Goal: Ask a question: Seek information or help from site administrators or community

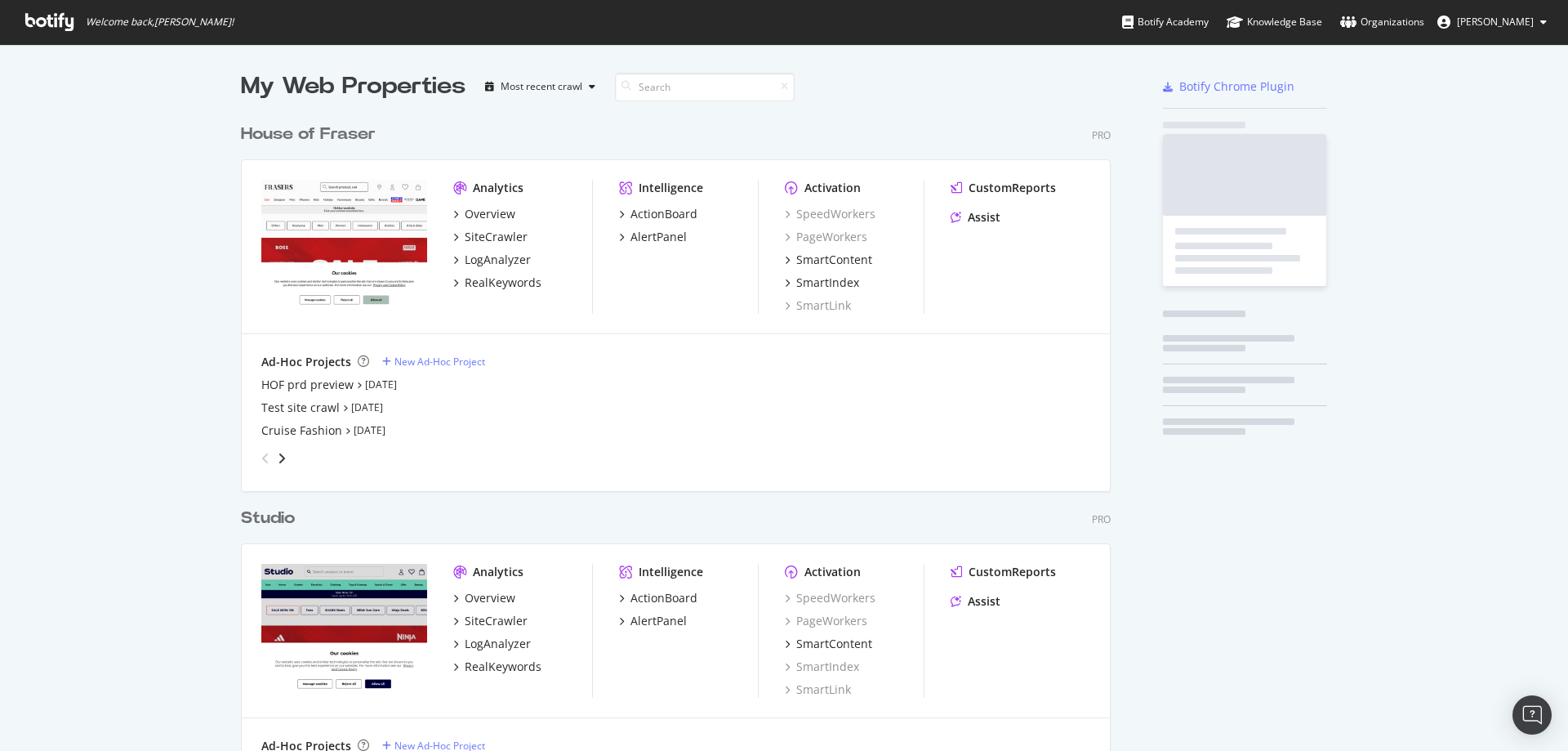
scroll to position [1042, 871]
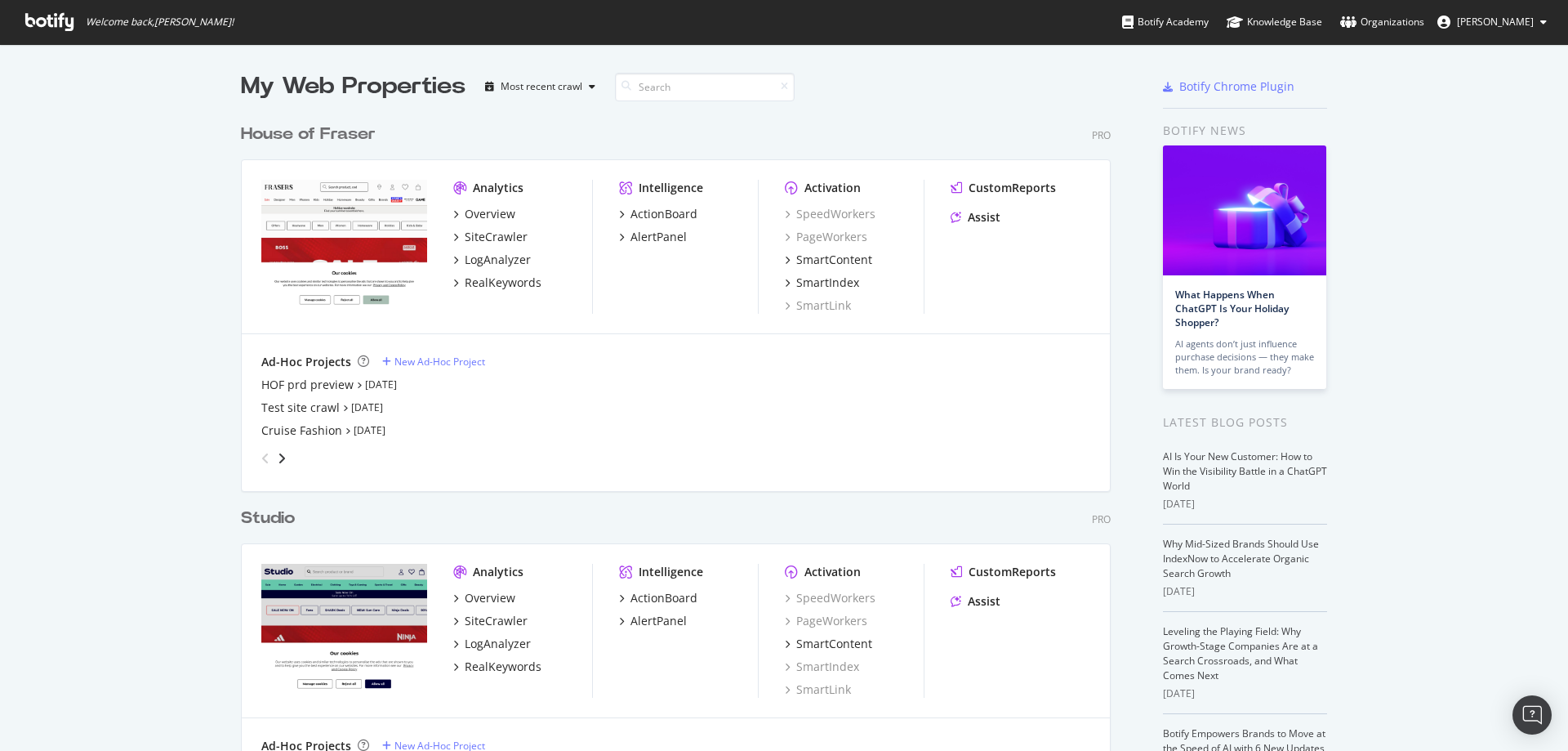
click at [282, 137] on div "House of Fraser" at bounding box center [308, 135] width 135 height 24
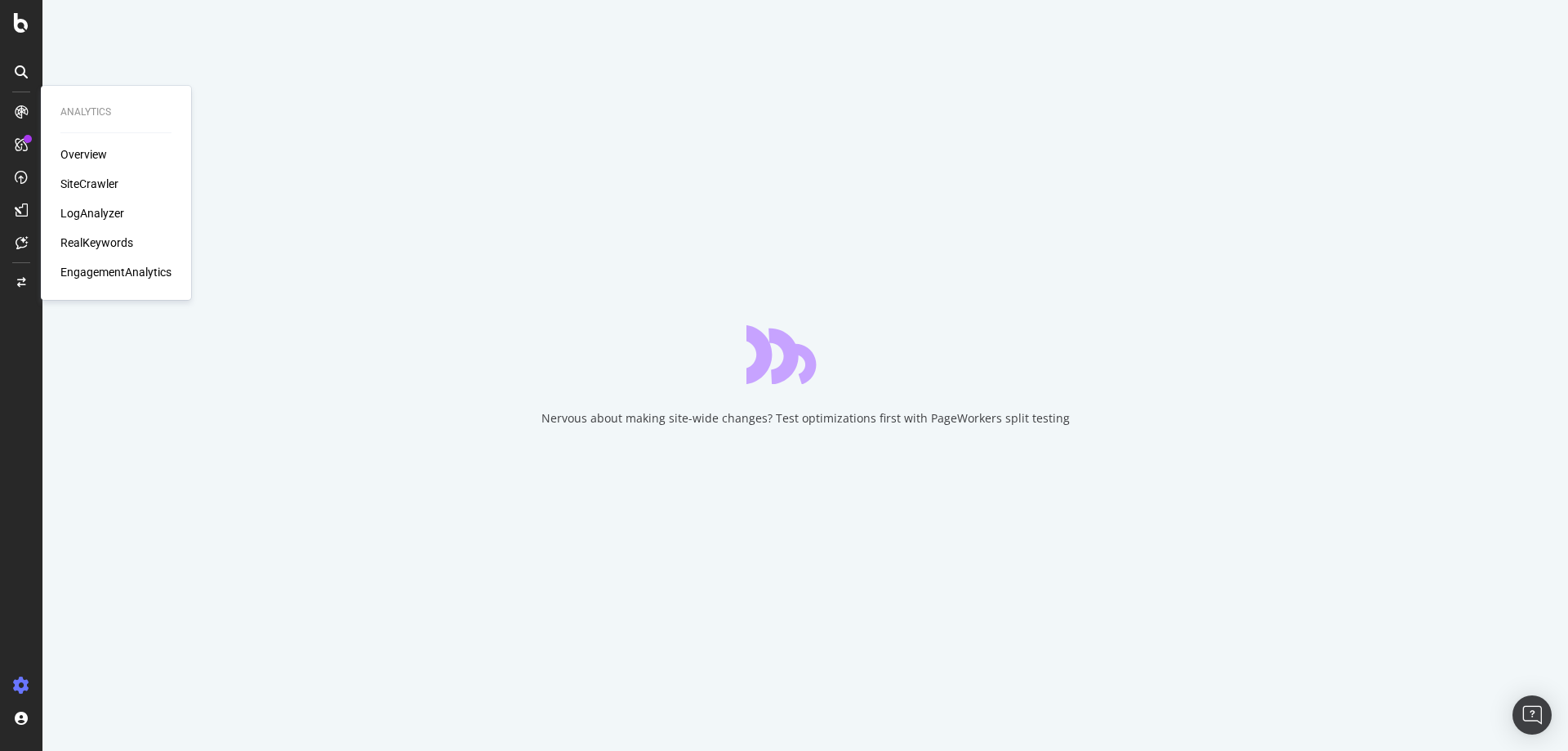
click at [83, 179] on div "SiteCrawler" at bounding box center [89, 184] width 58 height 16
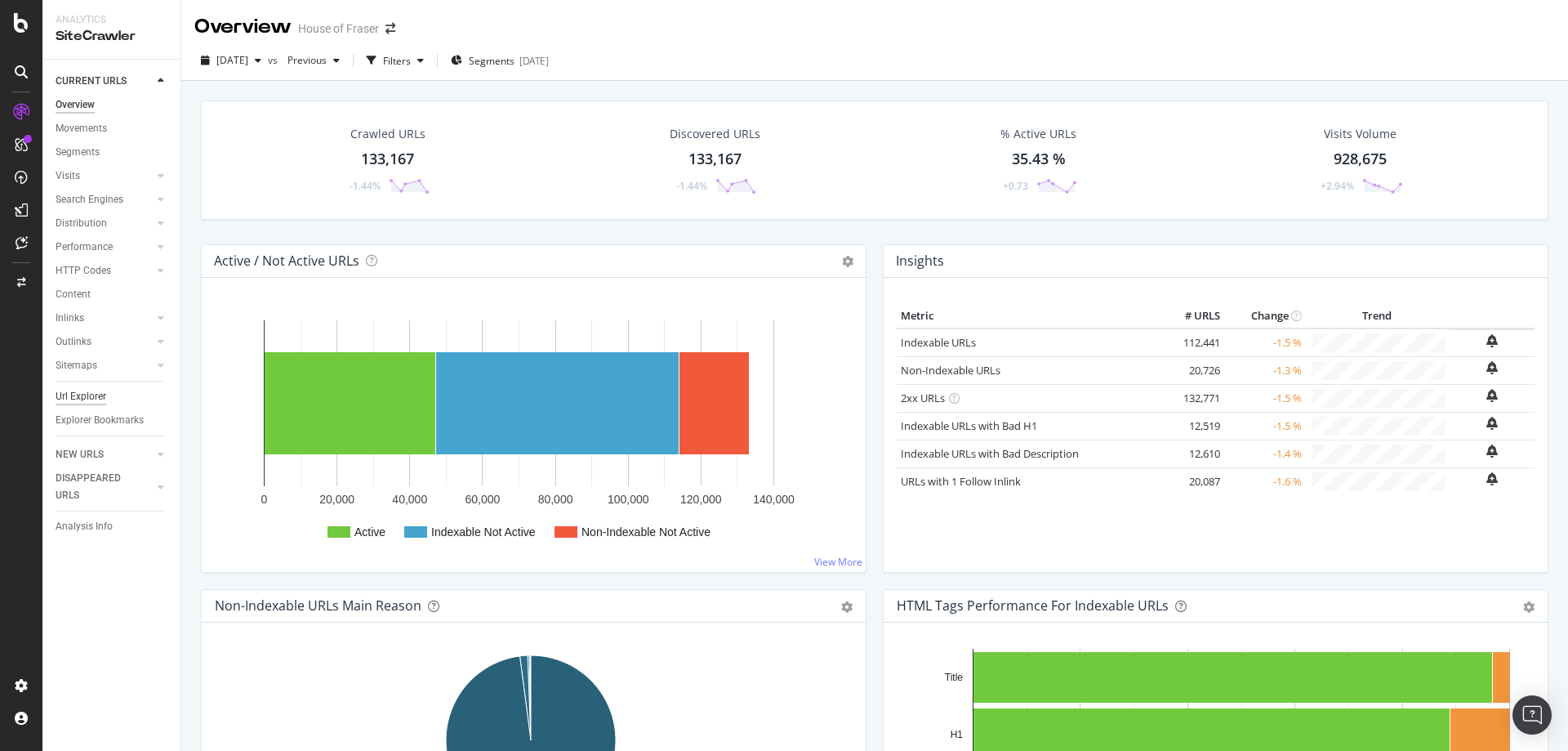
click at [81, 390] on div "Url Explorer" at bounding box center [81, 397] width 51 height 17
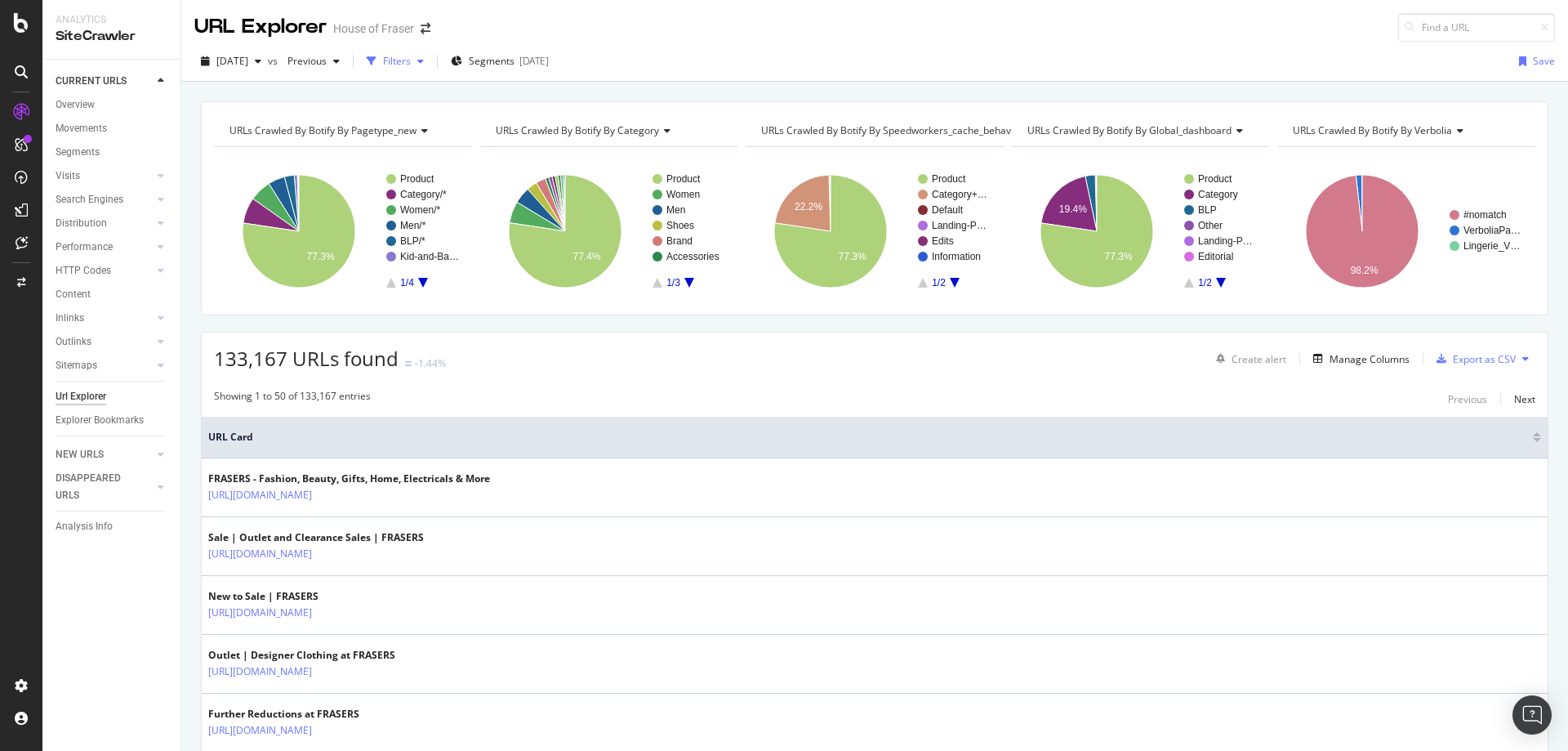
click at [411, 60] on div "Filters" at bounding box center [397, 61] width 28 height 14
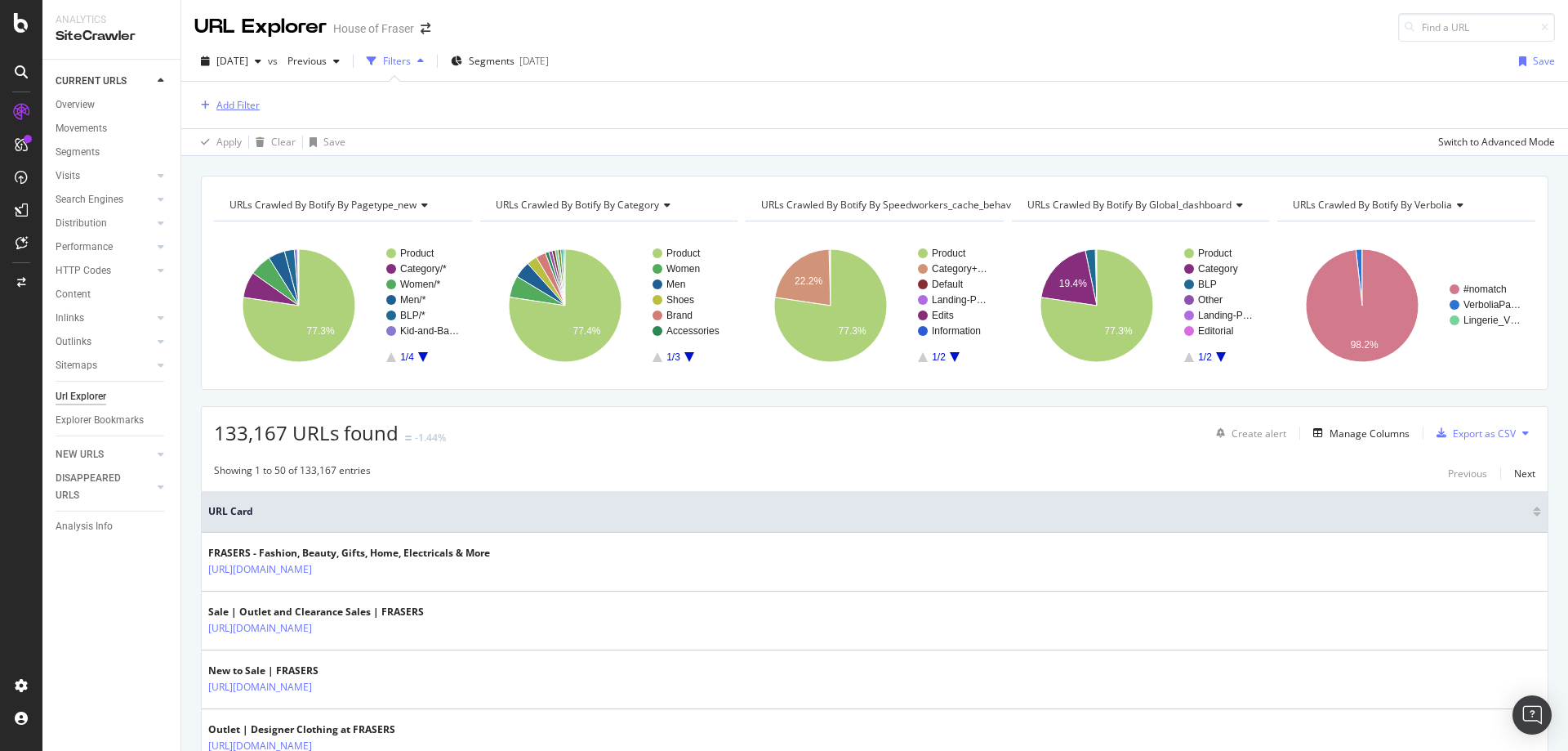
click at [231, 109] on div "Add Filter" at bounding box center [238, 105] width 43 height 14
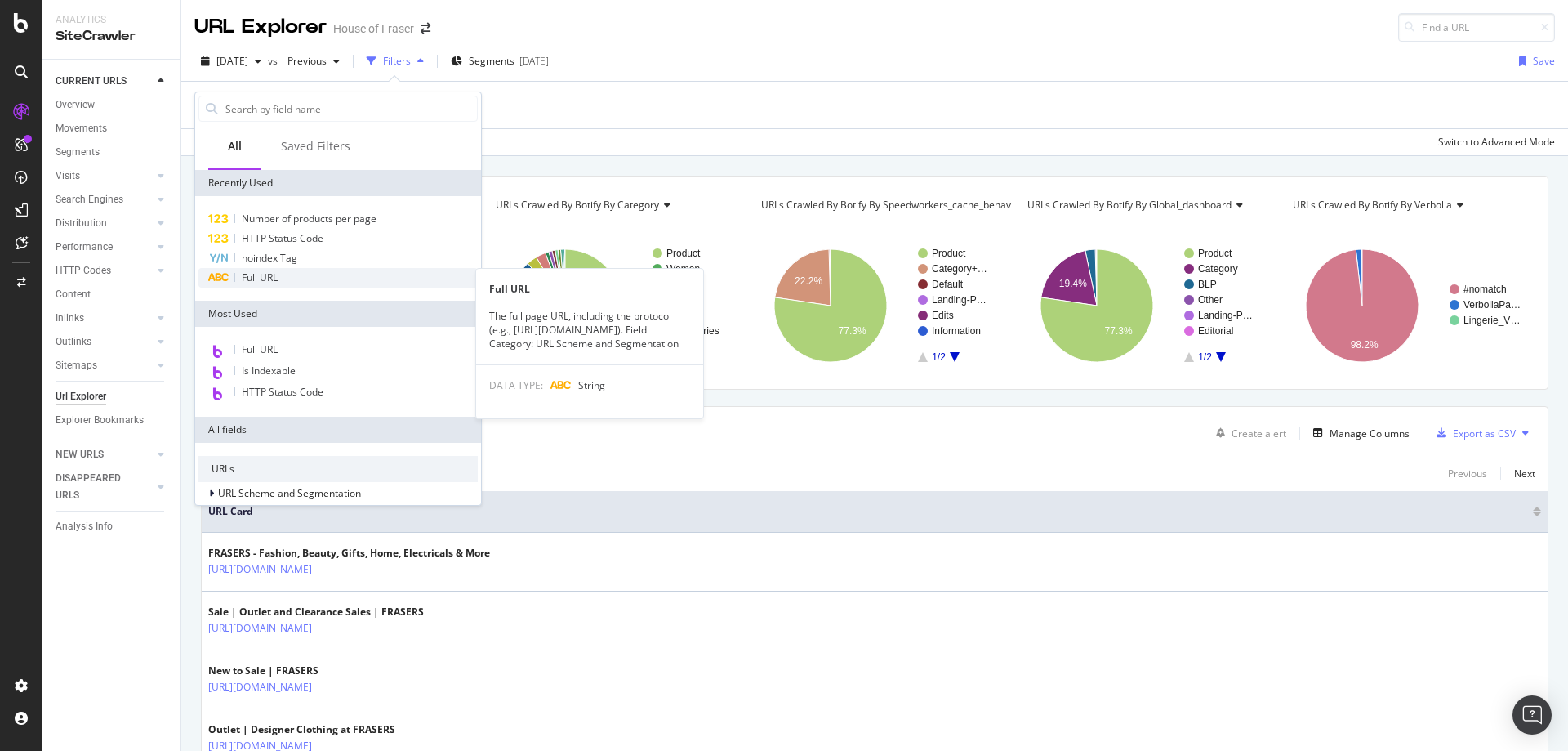
click at [245, 275] on span "Full URL" at bounding box center [260, 278] width 36 height 14
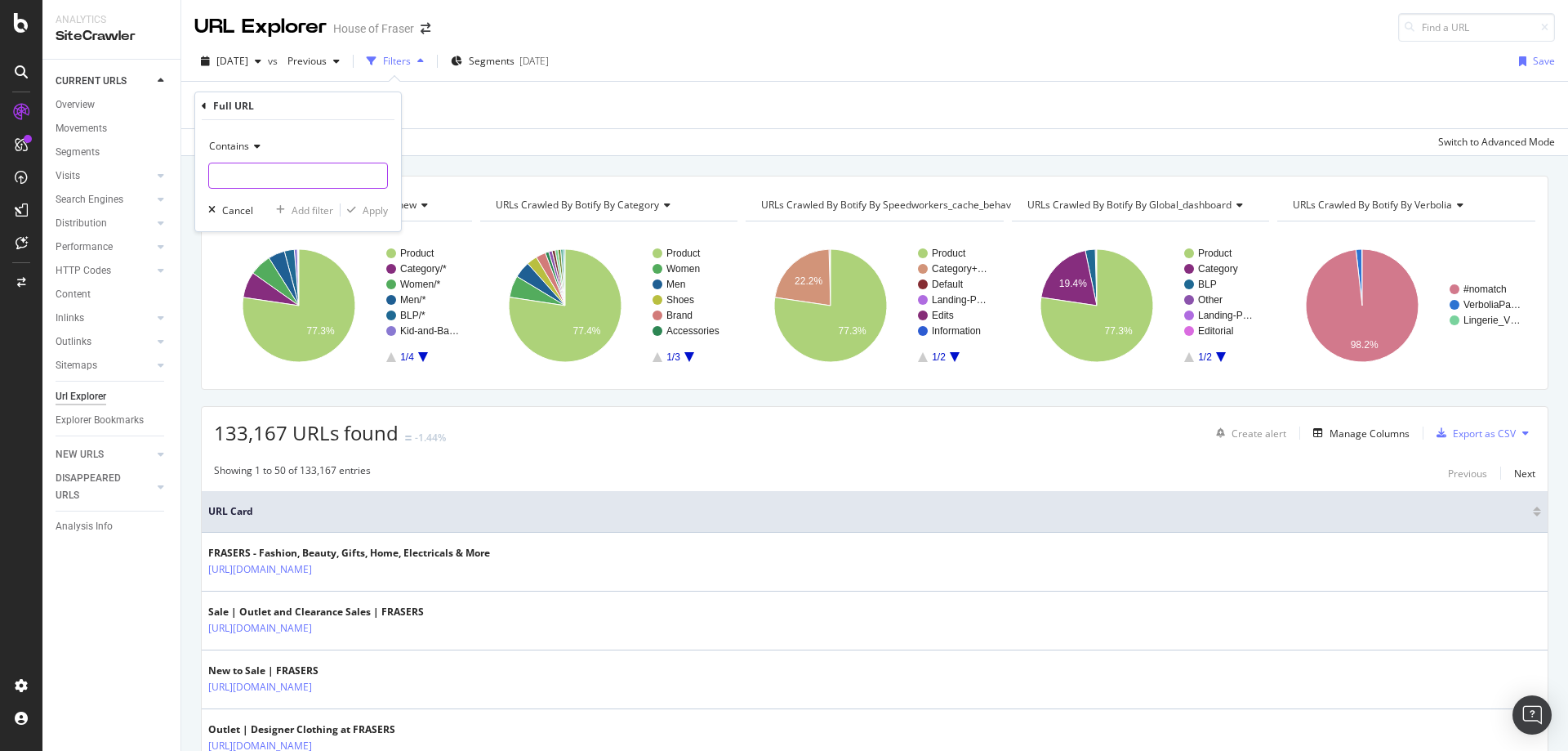
click at [258, 168] on input "text" at bounding box center [298, 175] width 178 height 26
type input "/the-north-face"
click at [355, 209] on icon "button" at bounding box center [351, 210] width 9 height 10
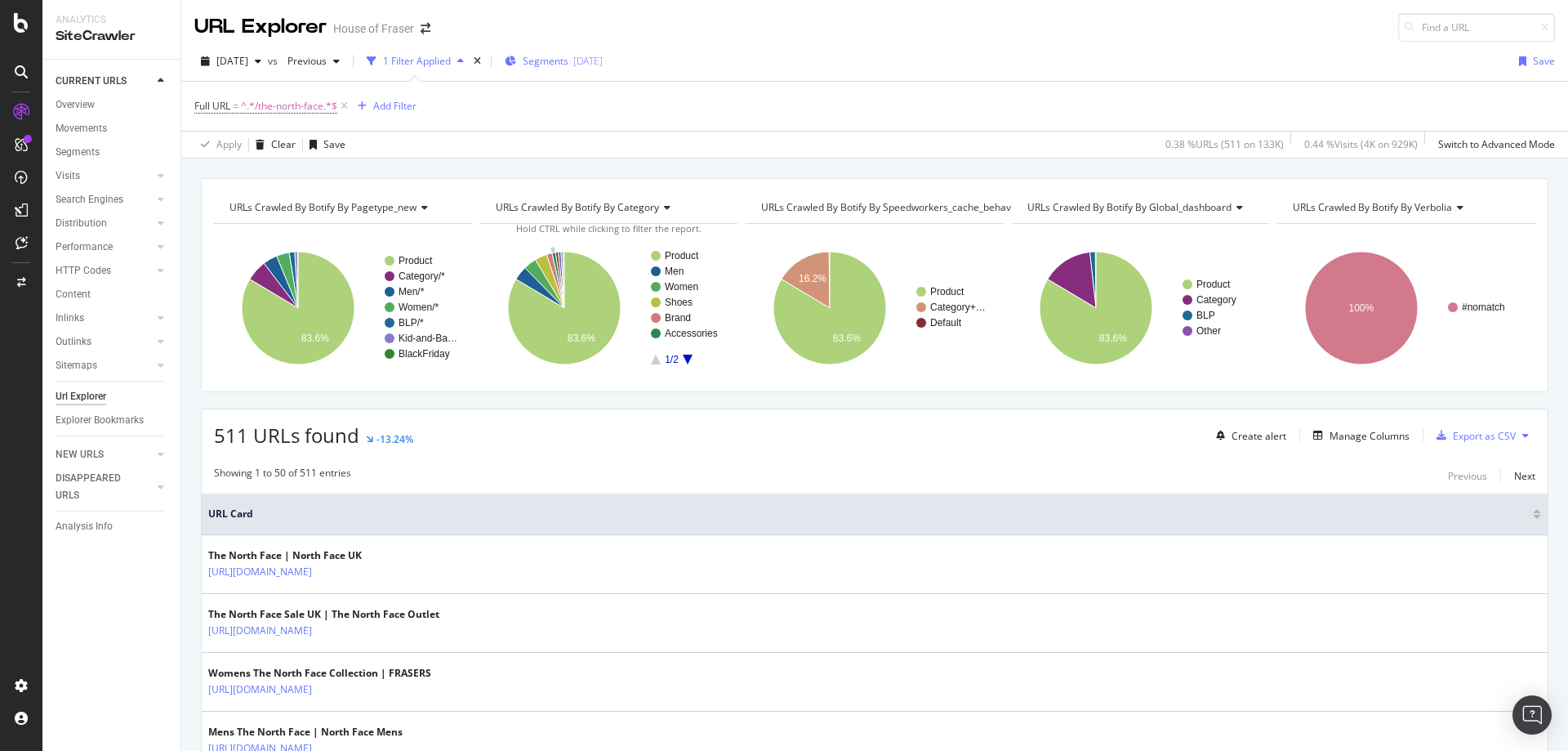
click at [585, 52] on div "Segments 2025-05-13" at bounding box center [554, 61] width 98 height 25
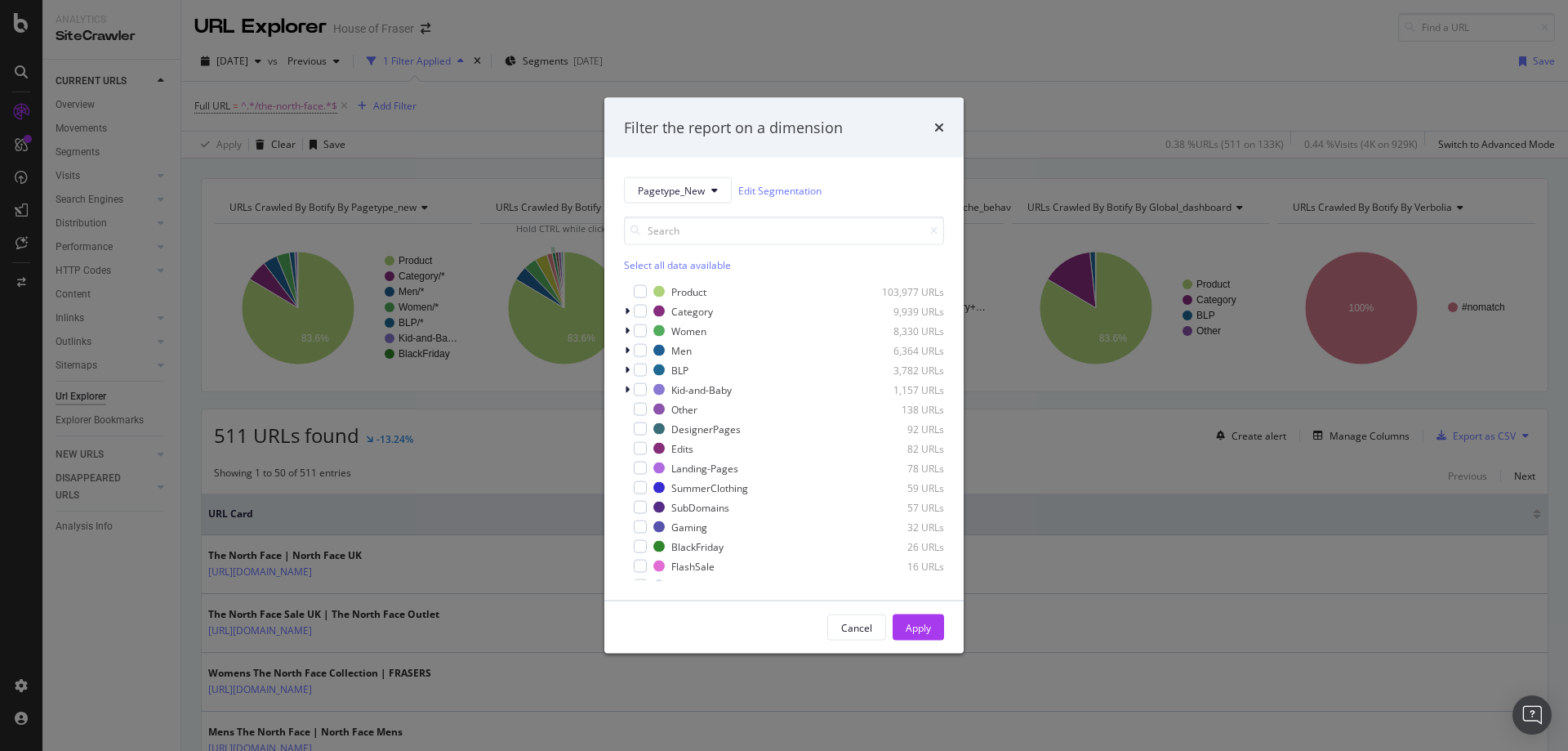
click at [654, 261] on div "Select all data available" at bounding box center [784, 265] width 320 height 14
click at [635, 292] on div "modal" at bounding box center [640, 291] width 13 height 13
click at [922, 618] on div "Apply" at bounding box center [919, 627] width 25 height 25
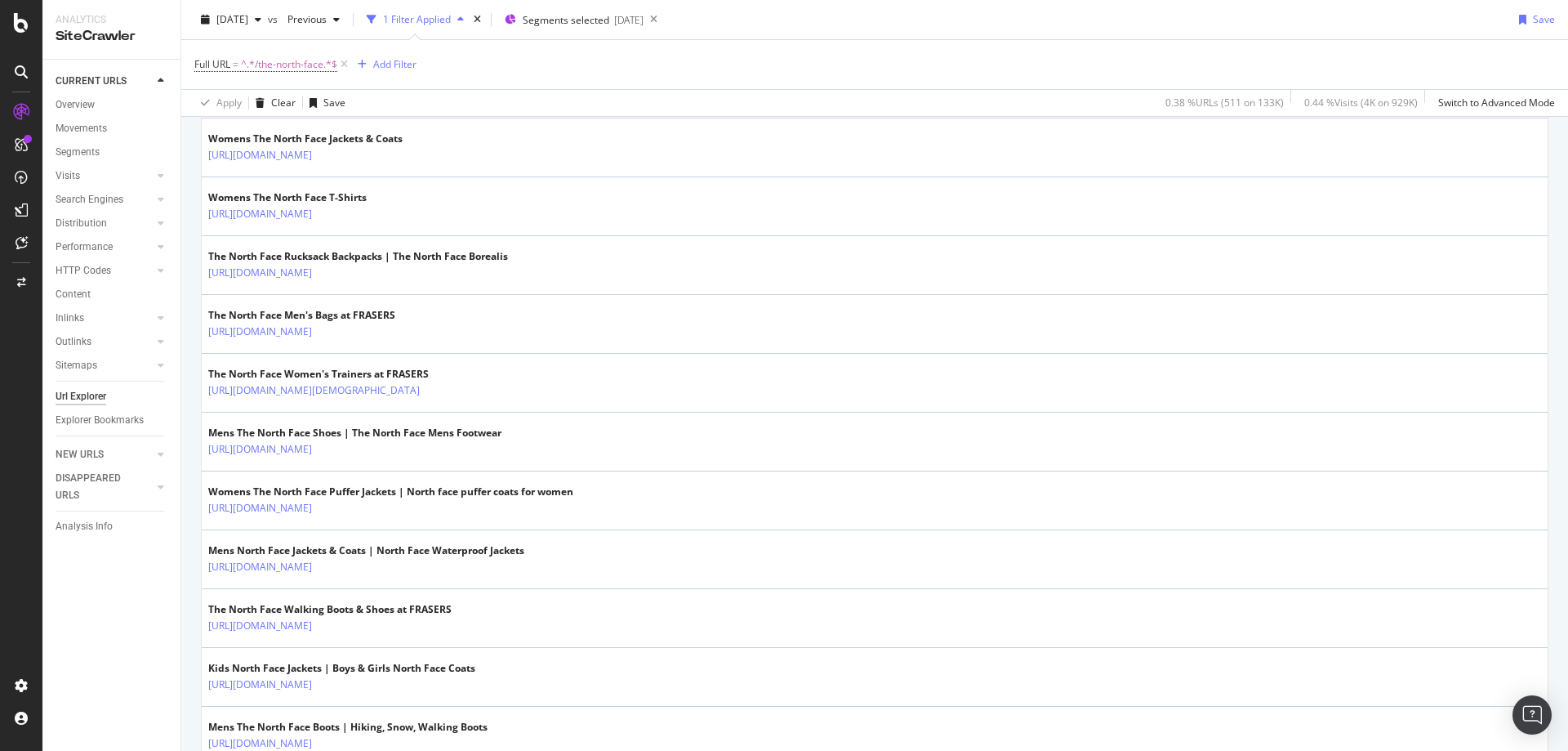
scroll to position [1008, 0]
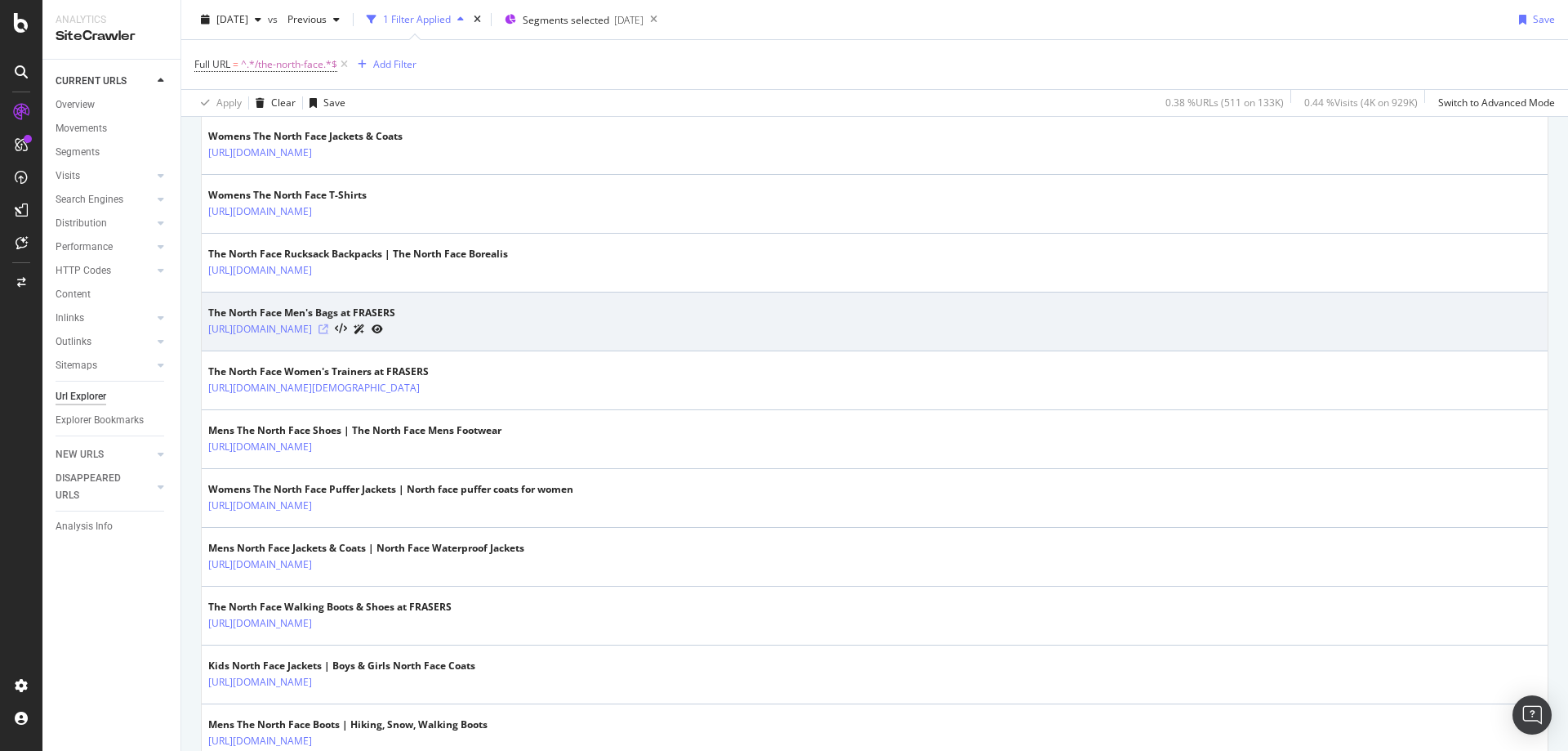
click at [328, 325] on icon at bounding box center [323, 329] width 10 height 10
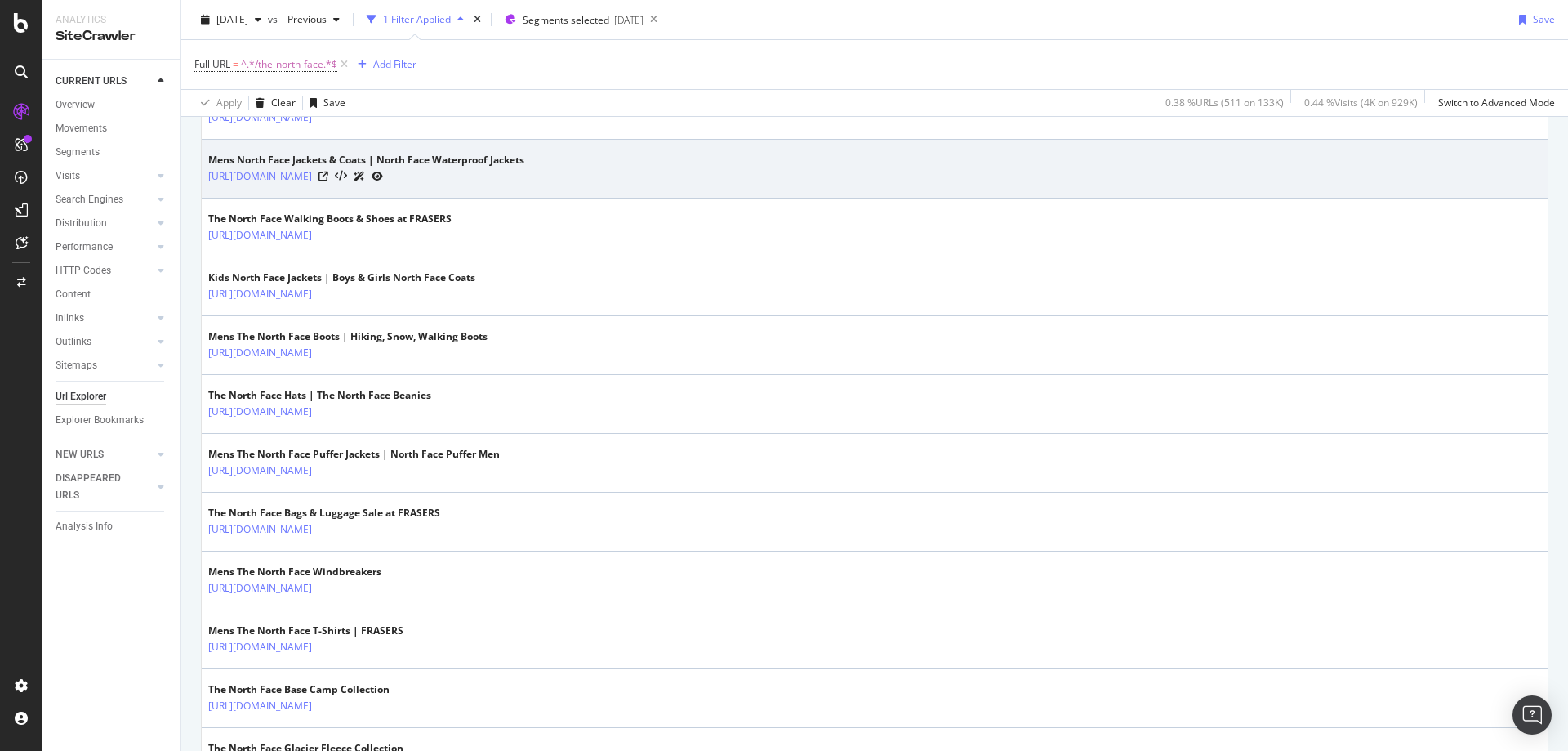
scroll to position [1399, 0]
click at [328, 175] on icon at bounding box center [323, 174] width 10 height 10
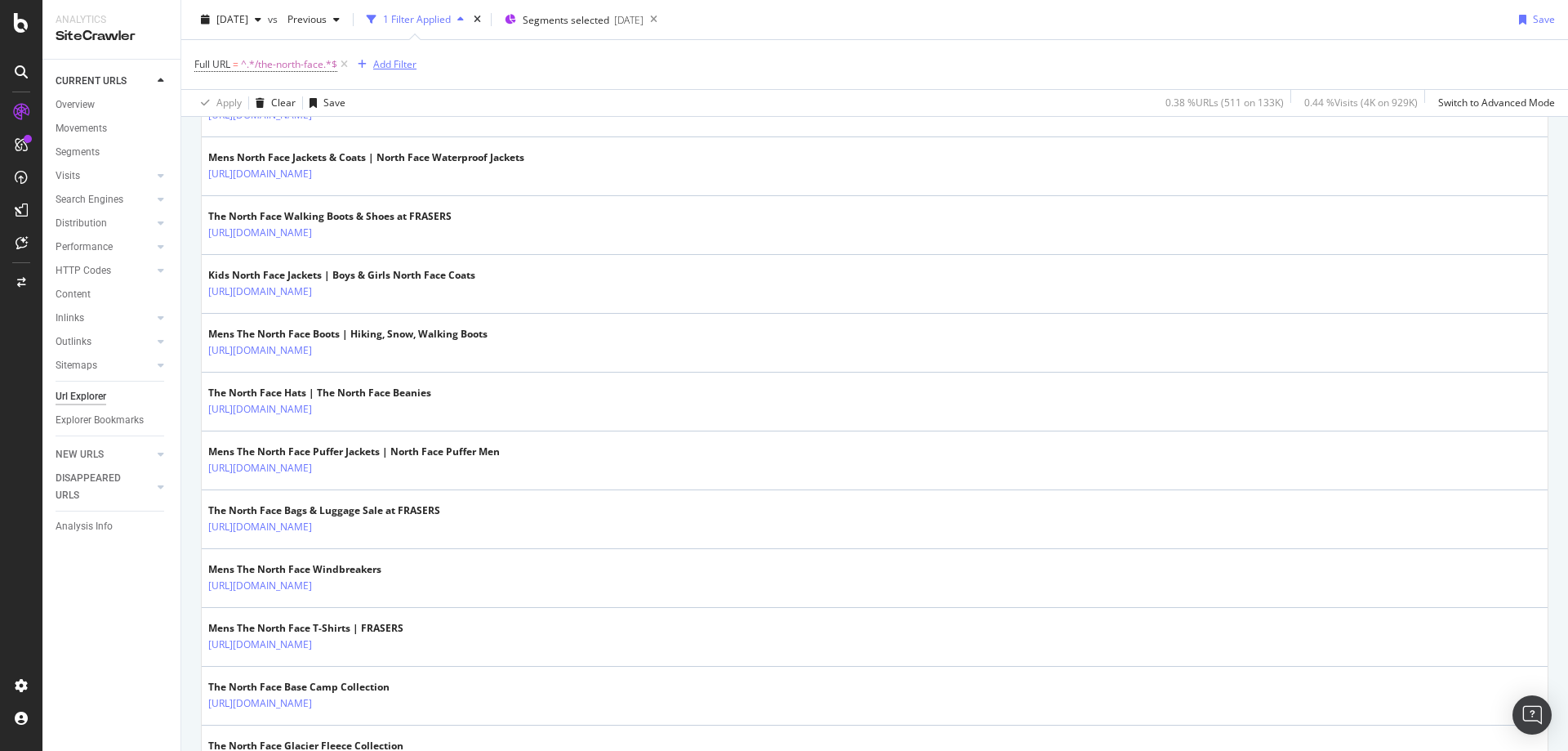
click at [400, 67] on div "Add Filter" at bounding box center [394, 64] width 43 height 14
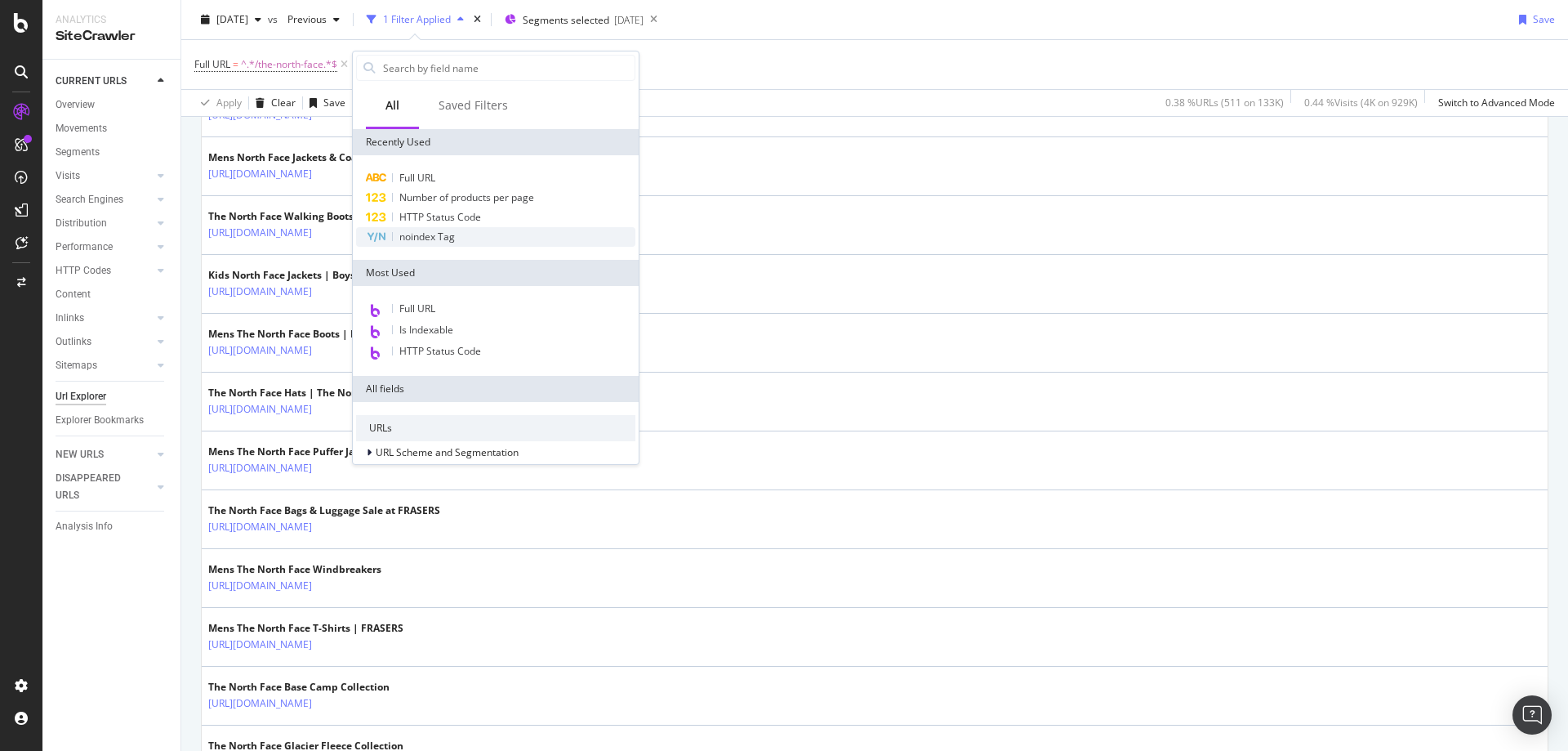
click at [419, 235] on span "noindex Tag" at bounding box center [427, 236] width 56 height 14
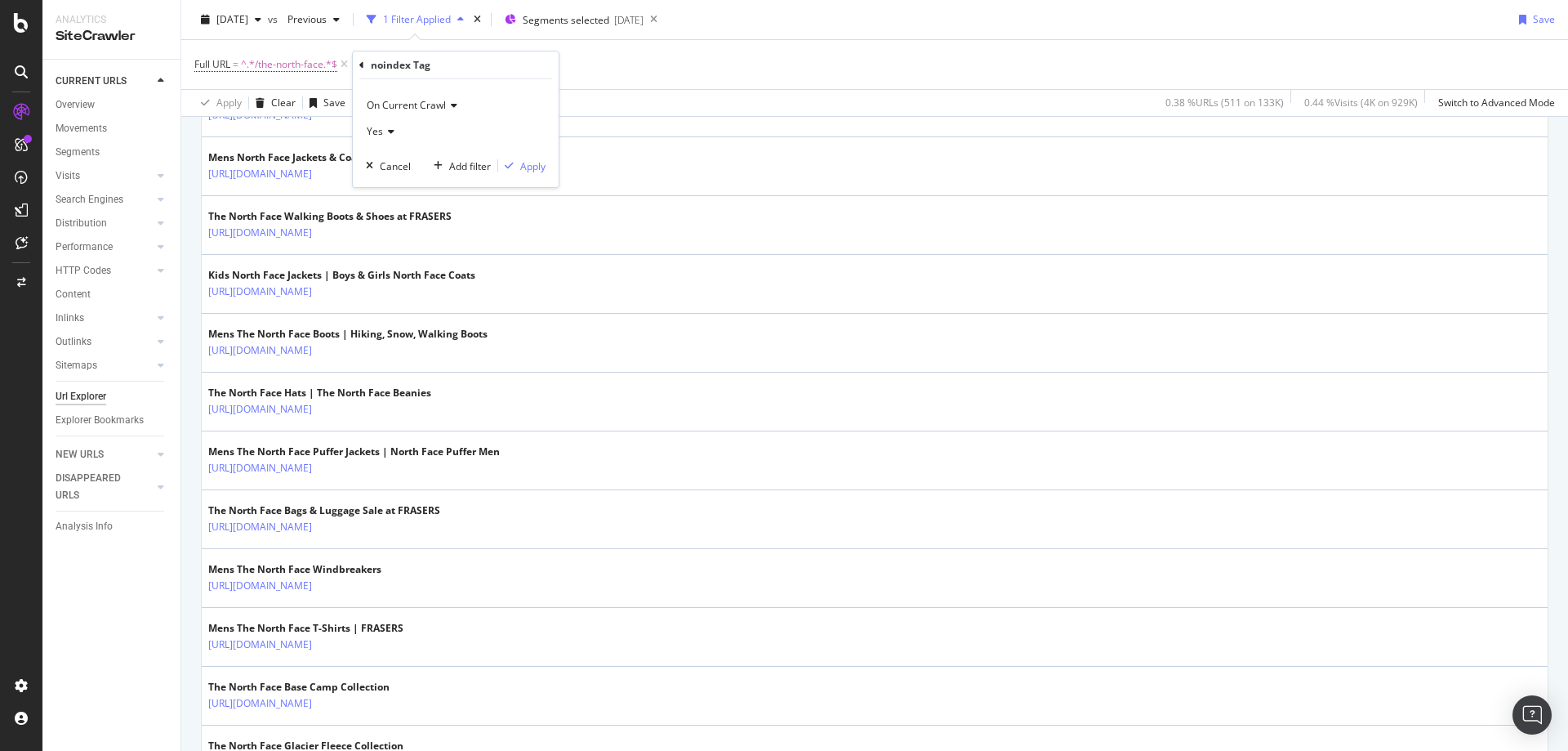
click at [388, 127] on icon at bounding box center [389, 132] width 12 height 10
click at [383, 163] on span "Yes" at bounding box center [382, 165] width 16 height 14
click at [522, 171] on div "Apply" at bounding box center [533, 166] width 25 height 14
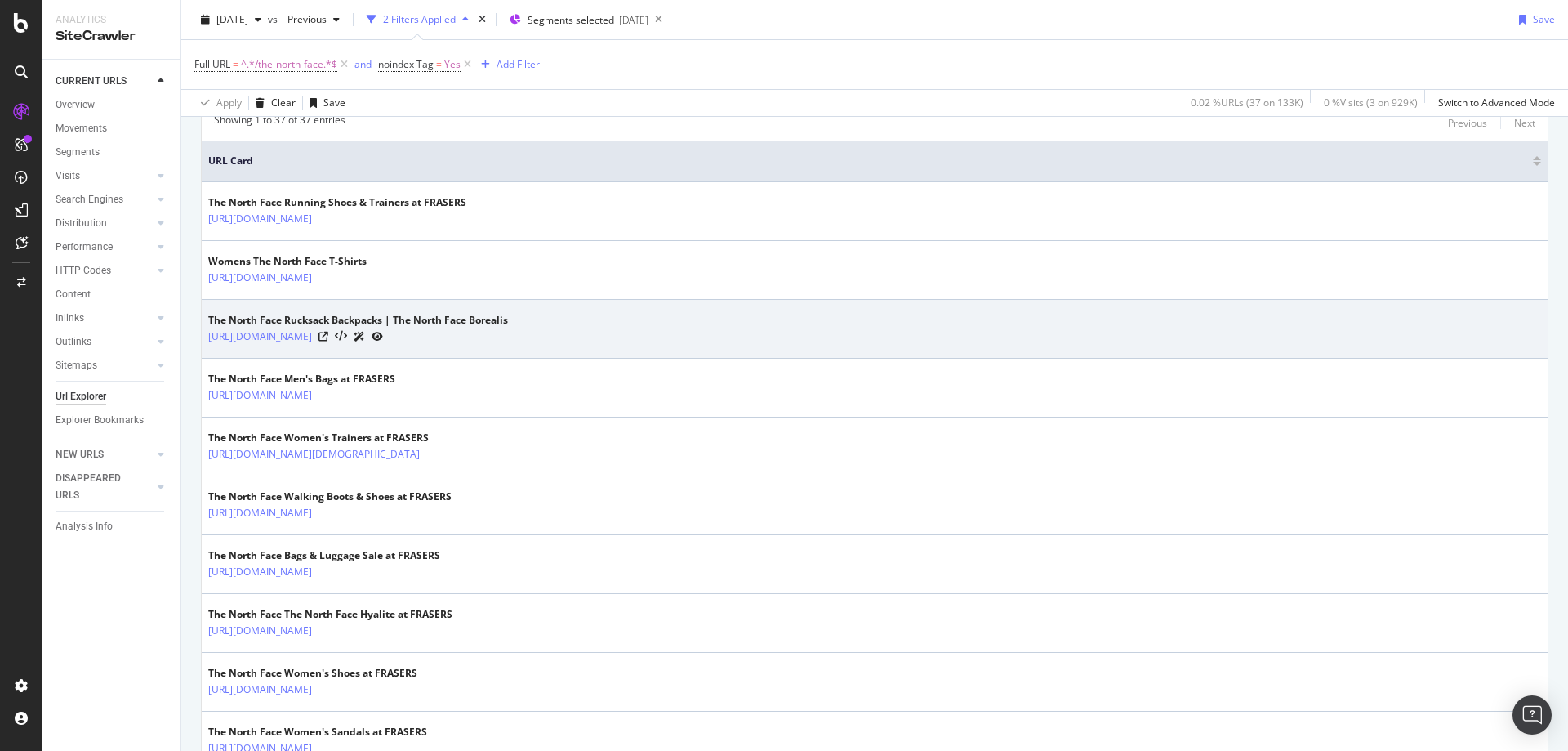
scroll to position [355, 0]
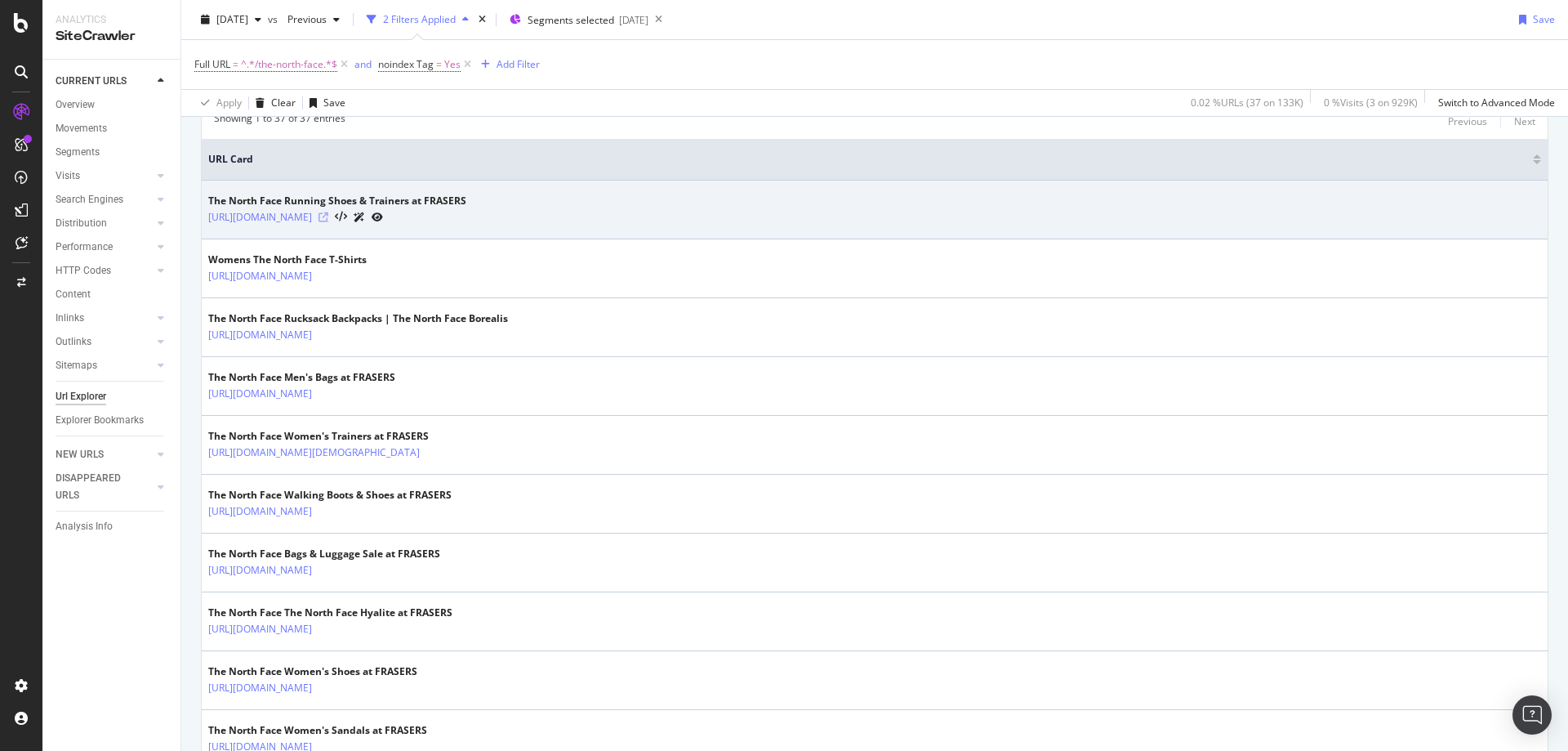
click at [328, 217] on icon at bounding box center [323, 218] width 10 height 10
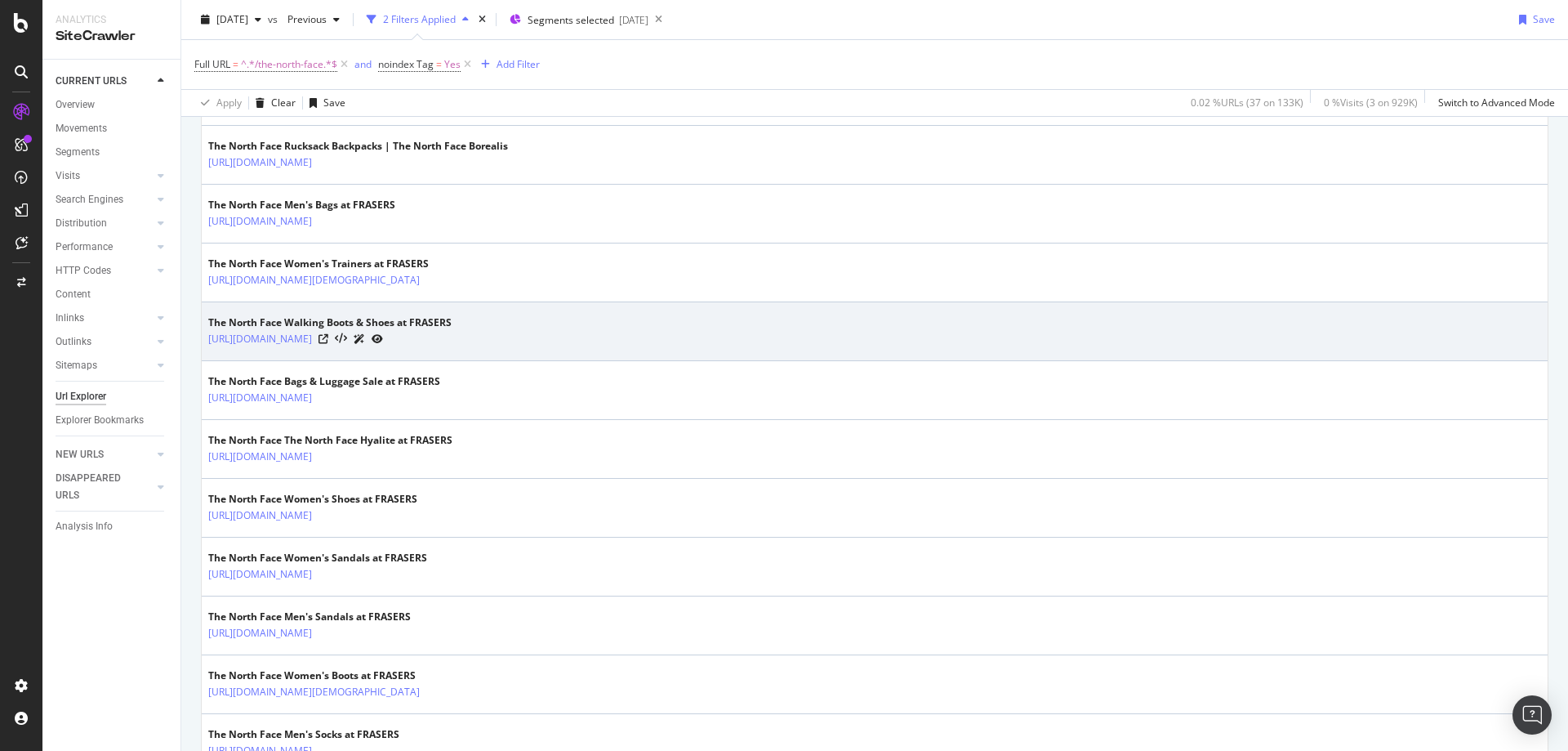
scroll to position [528, 0]
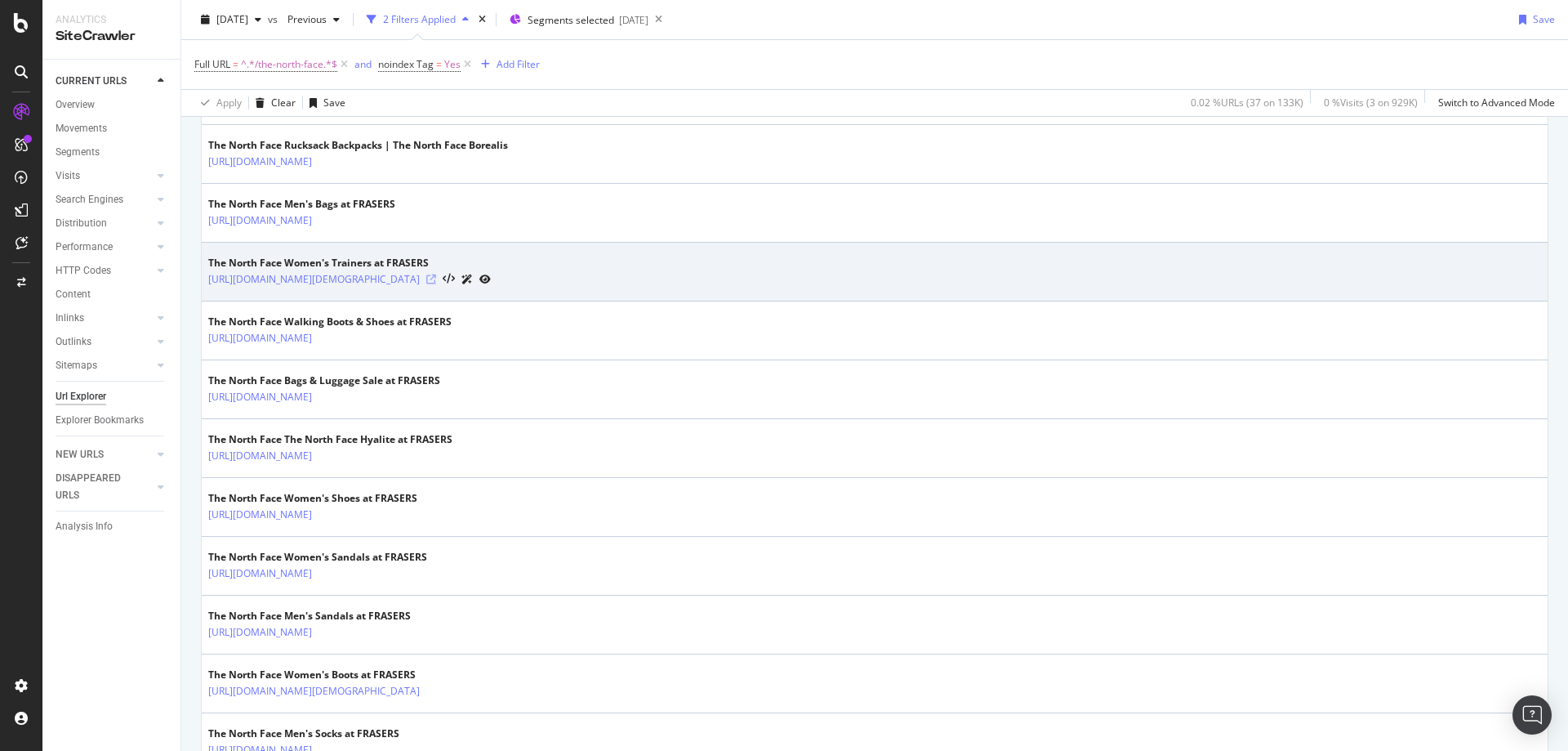
click at [436, 280] on icon at bounding box center [432, 279] width 10 height 10
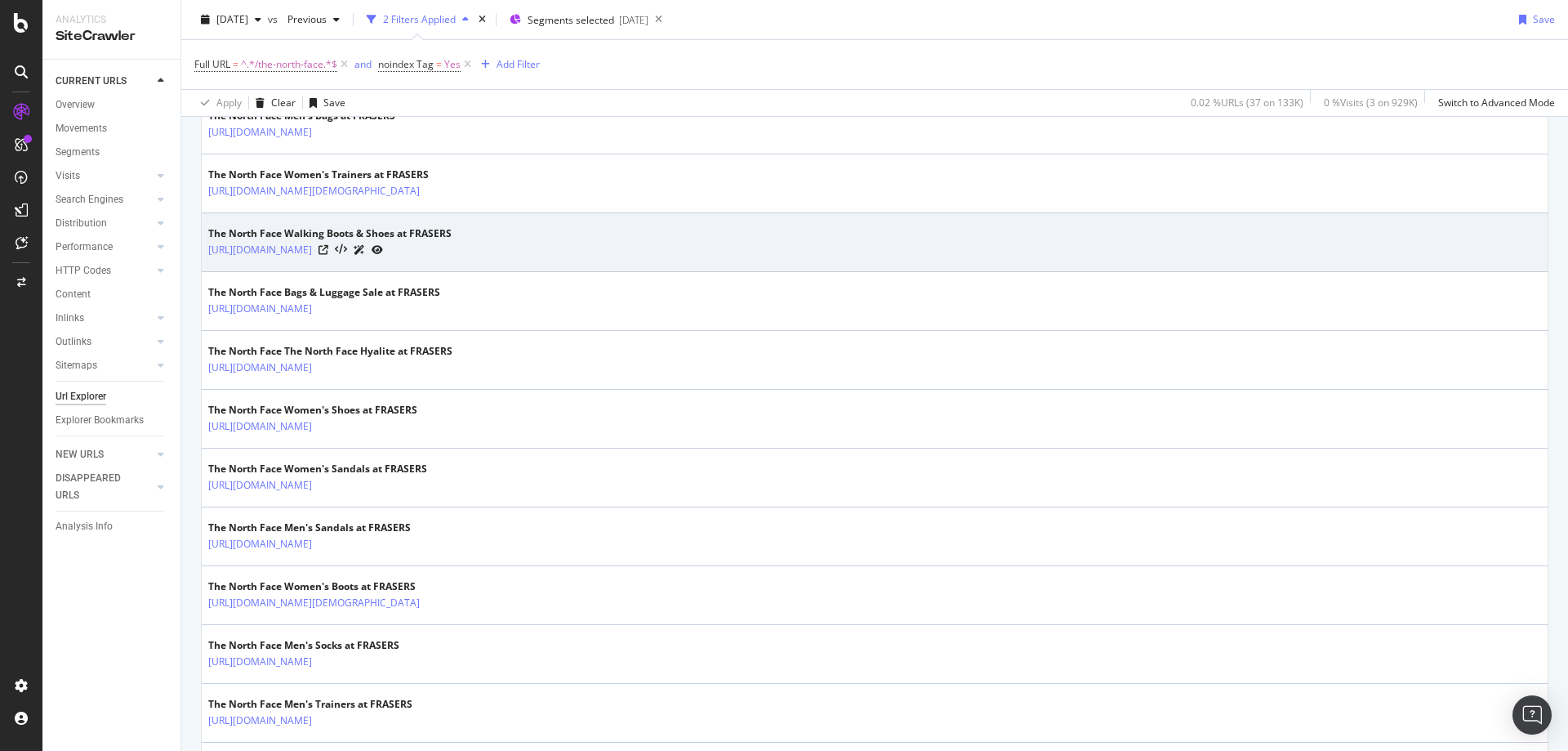
scroll to position [676, 0]
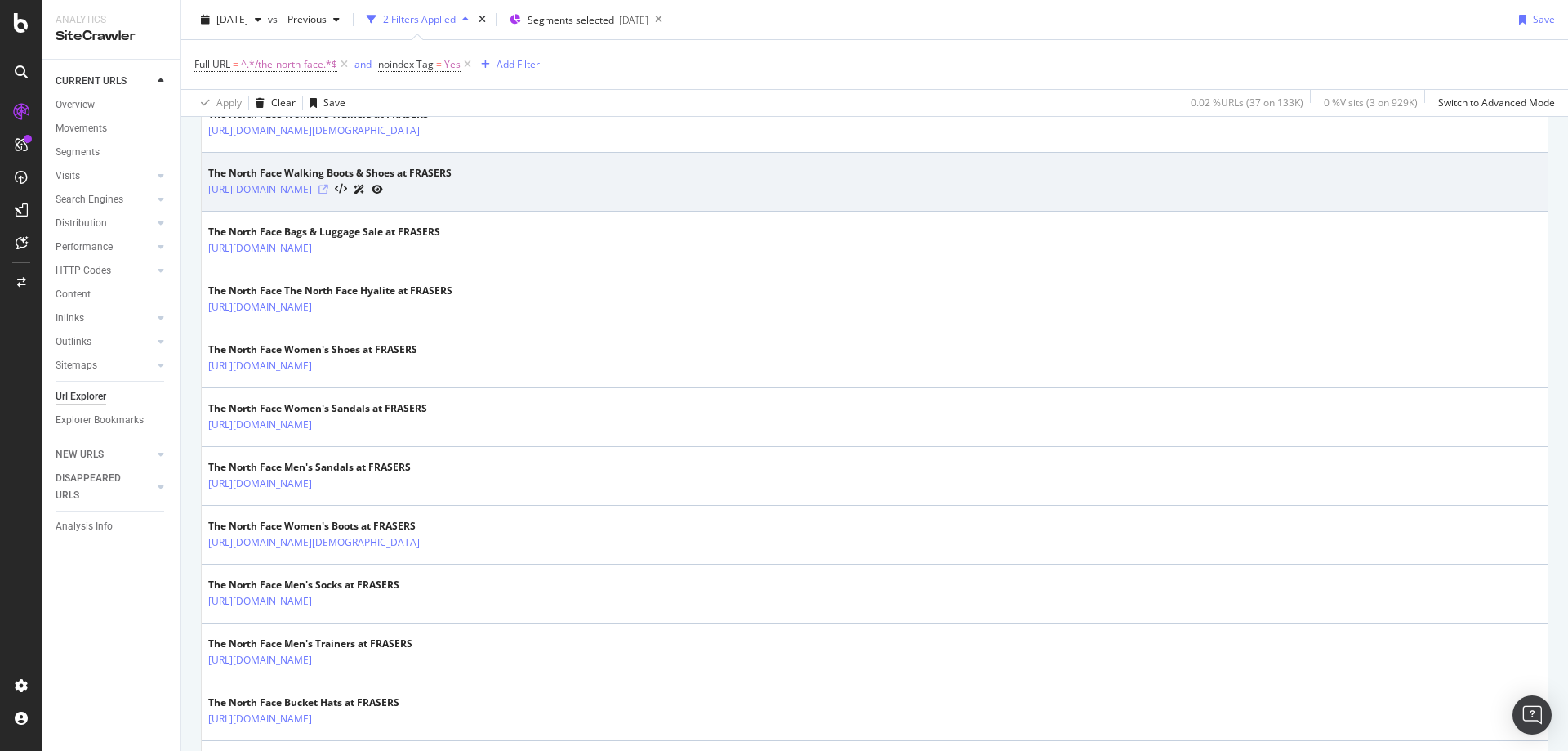
click at [328, 189] on icon at bounding box center [323, 190] width 10 height 10
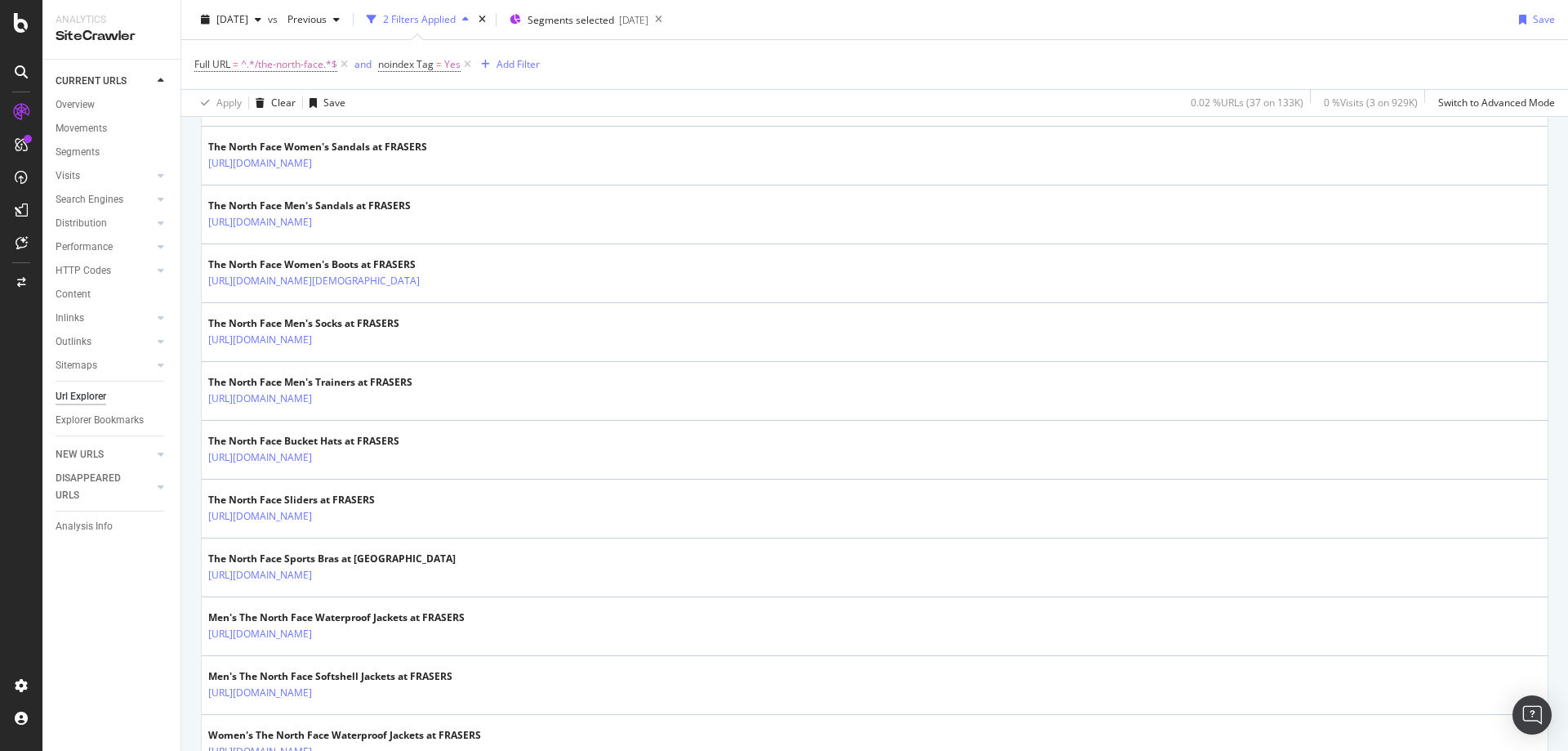
scroll to position [939, 0]
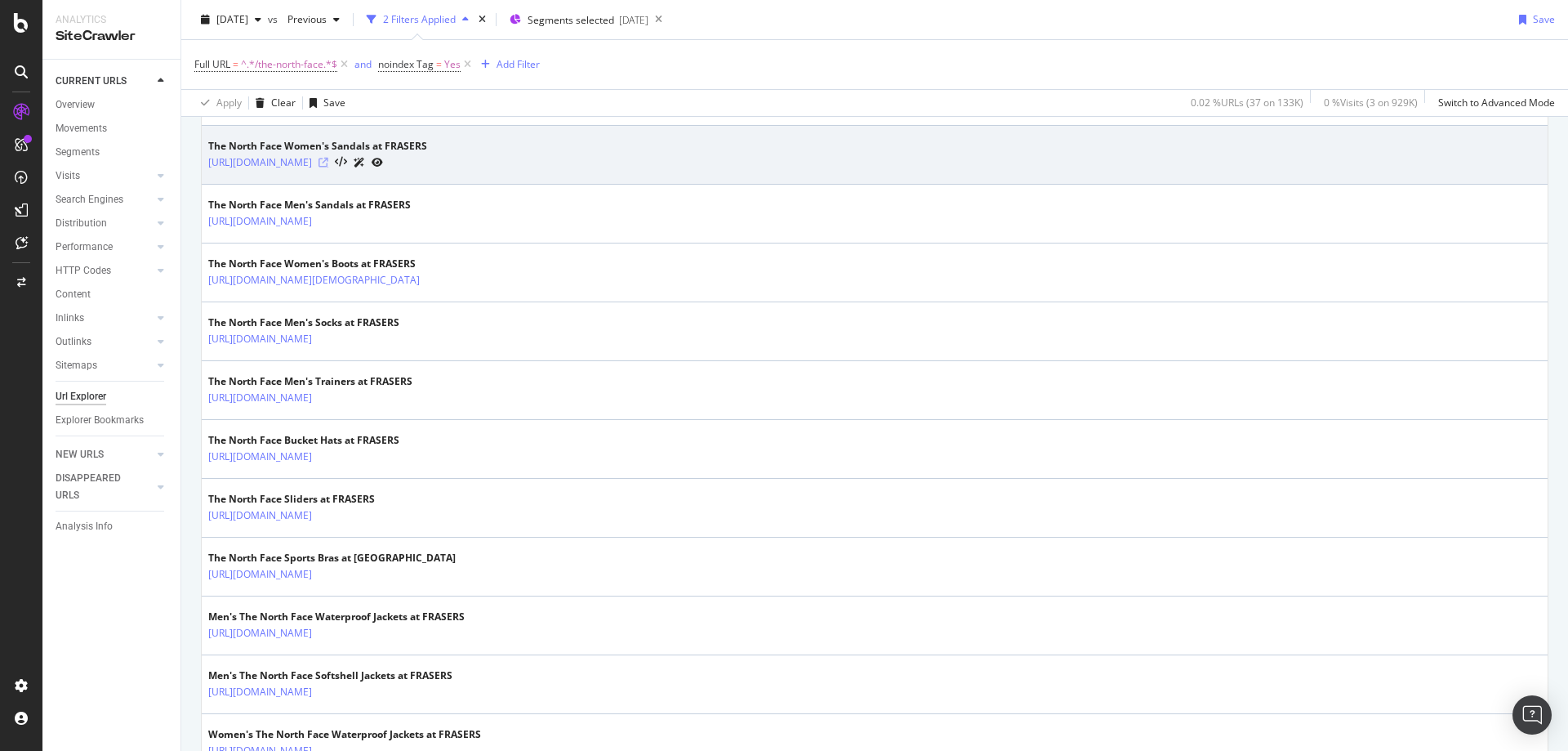
click at [328, 163] on icon at bounding box center [323, 163] width 10 height 10
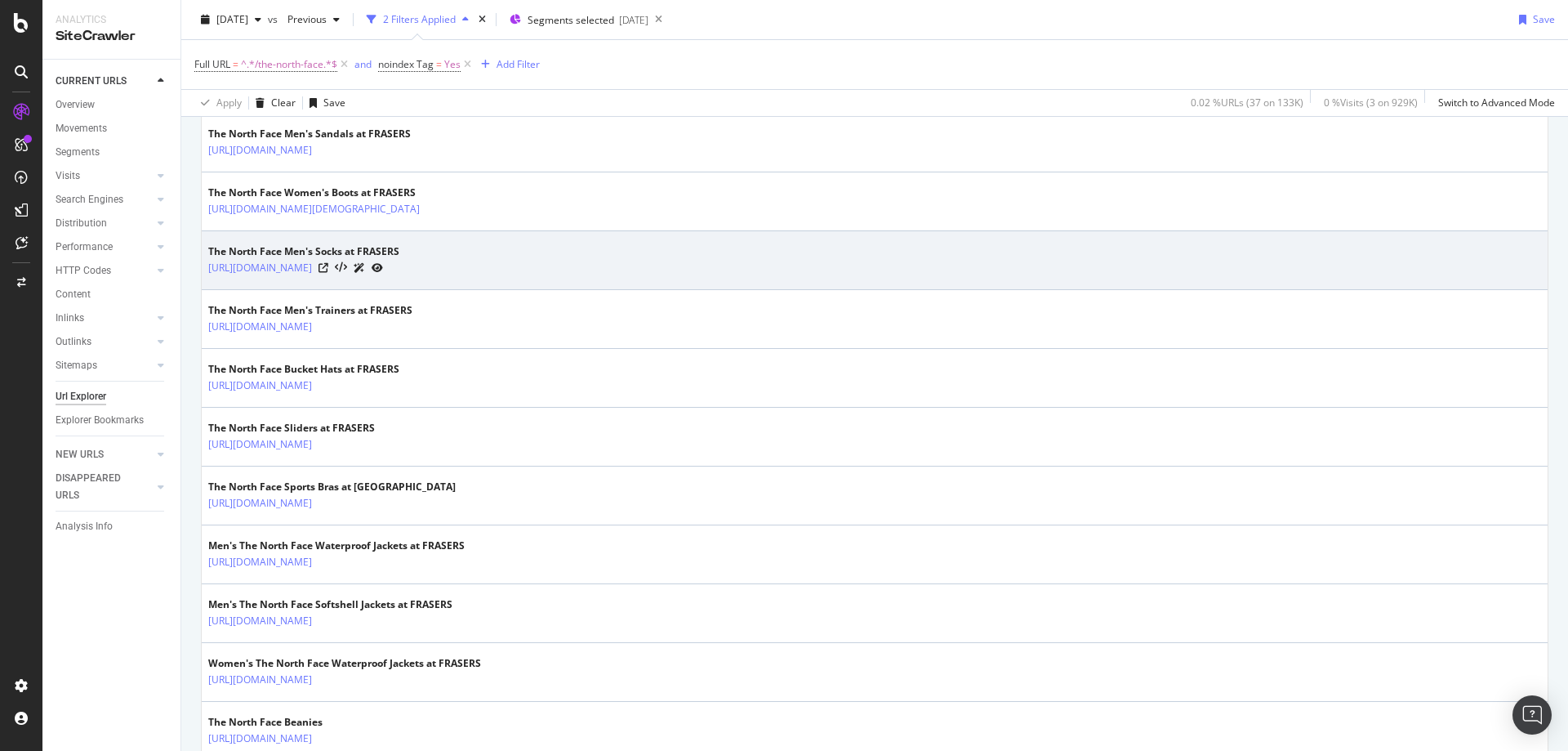
scroll to position [1012, 0]
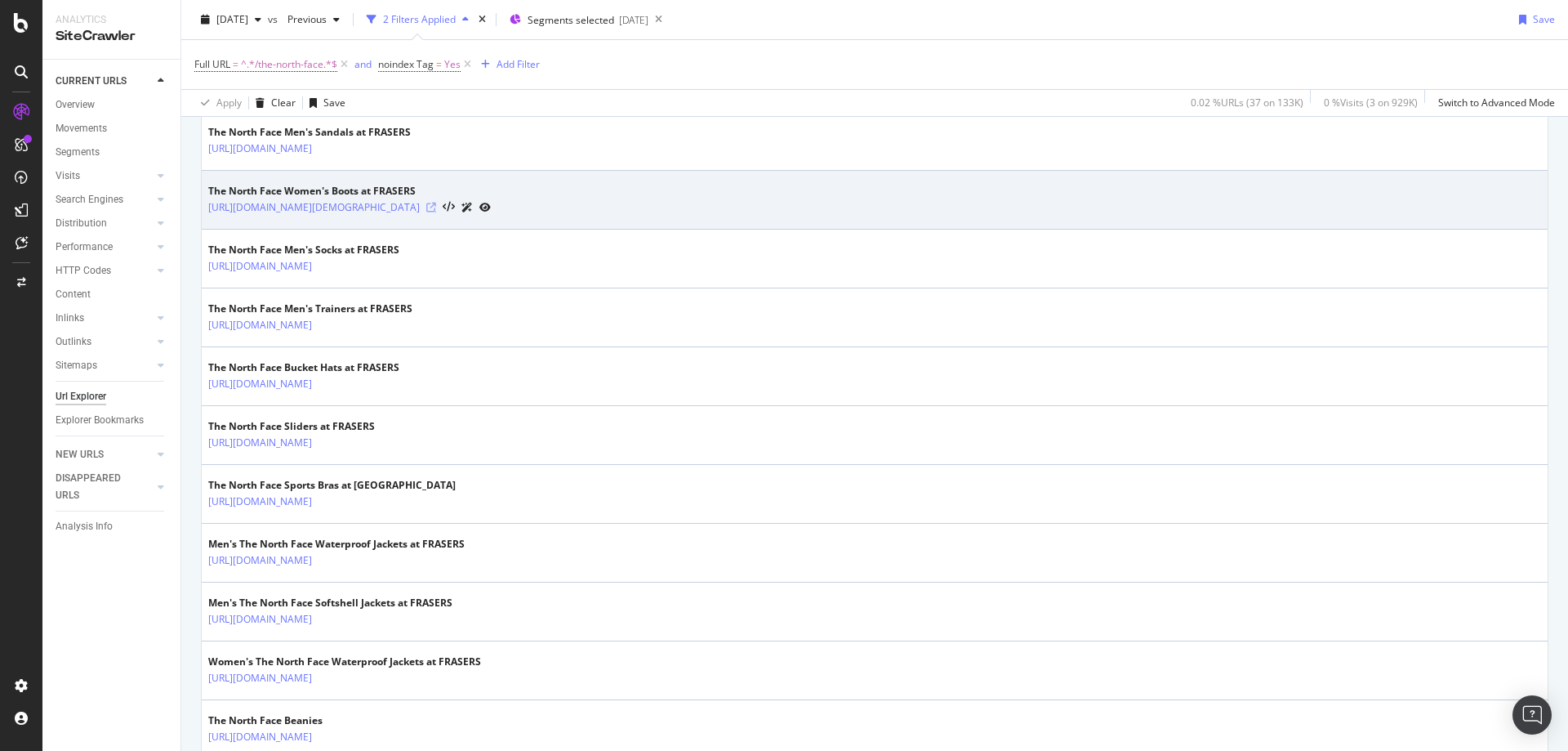
click at [436, 207] on icon at bounding box center [432, 207] width 10 height 10
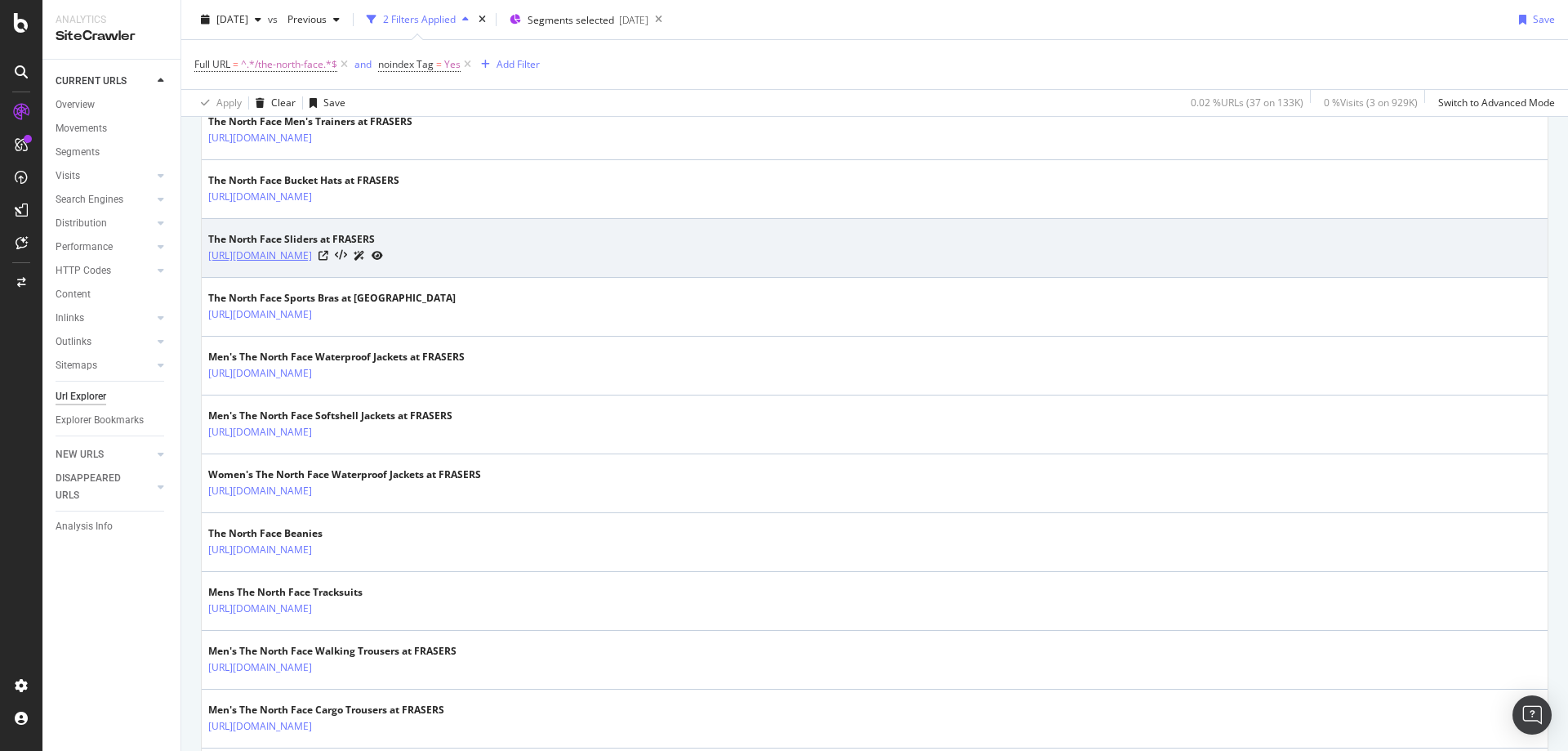
scroll to position [1201, 0]
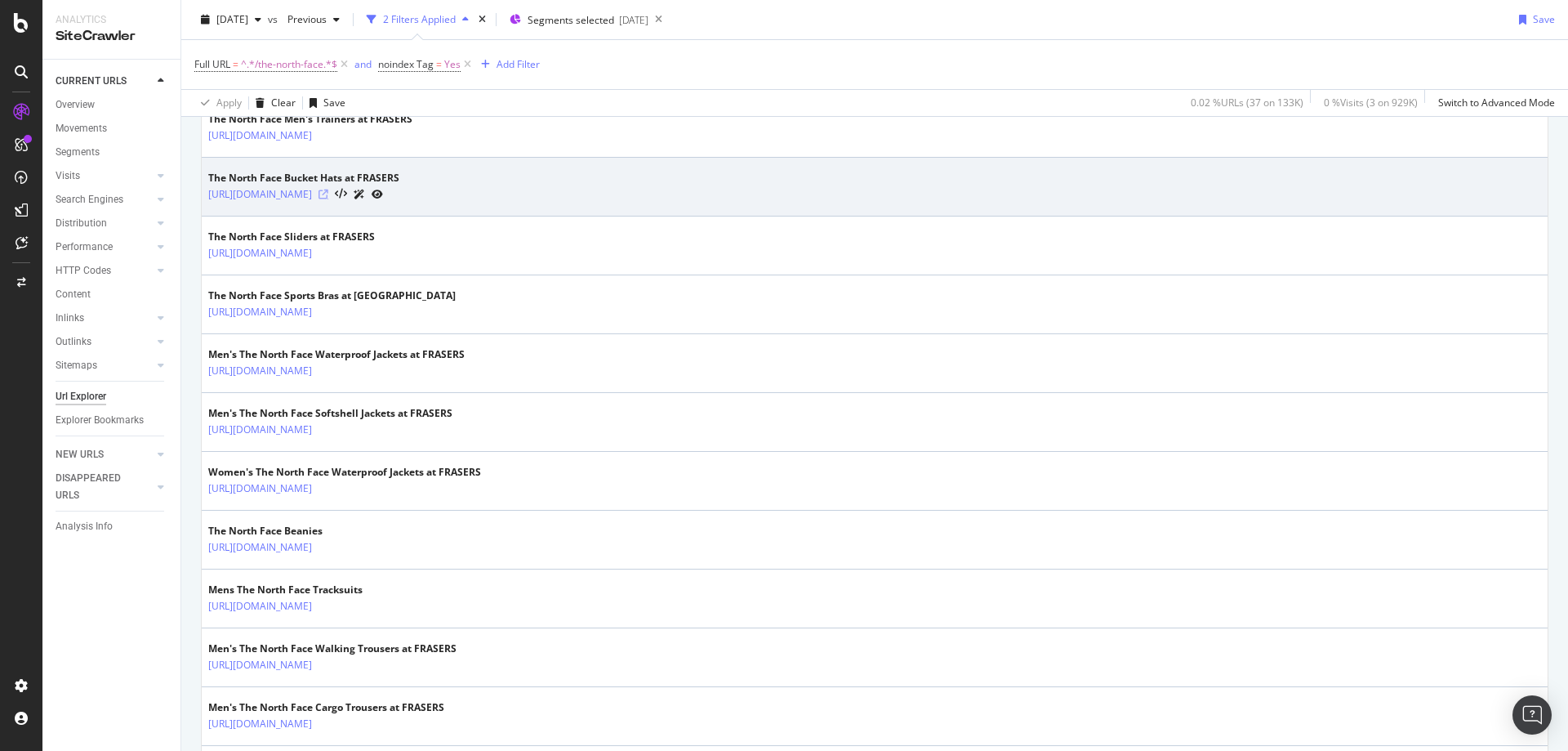
click at [328, 195] on icon at bounding box center [323, 195] width 10 height 10
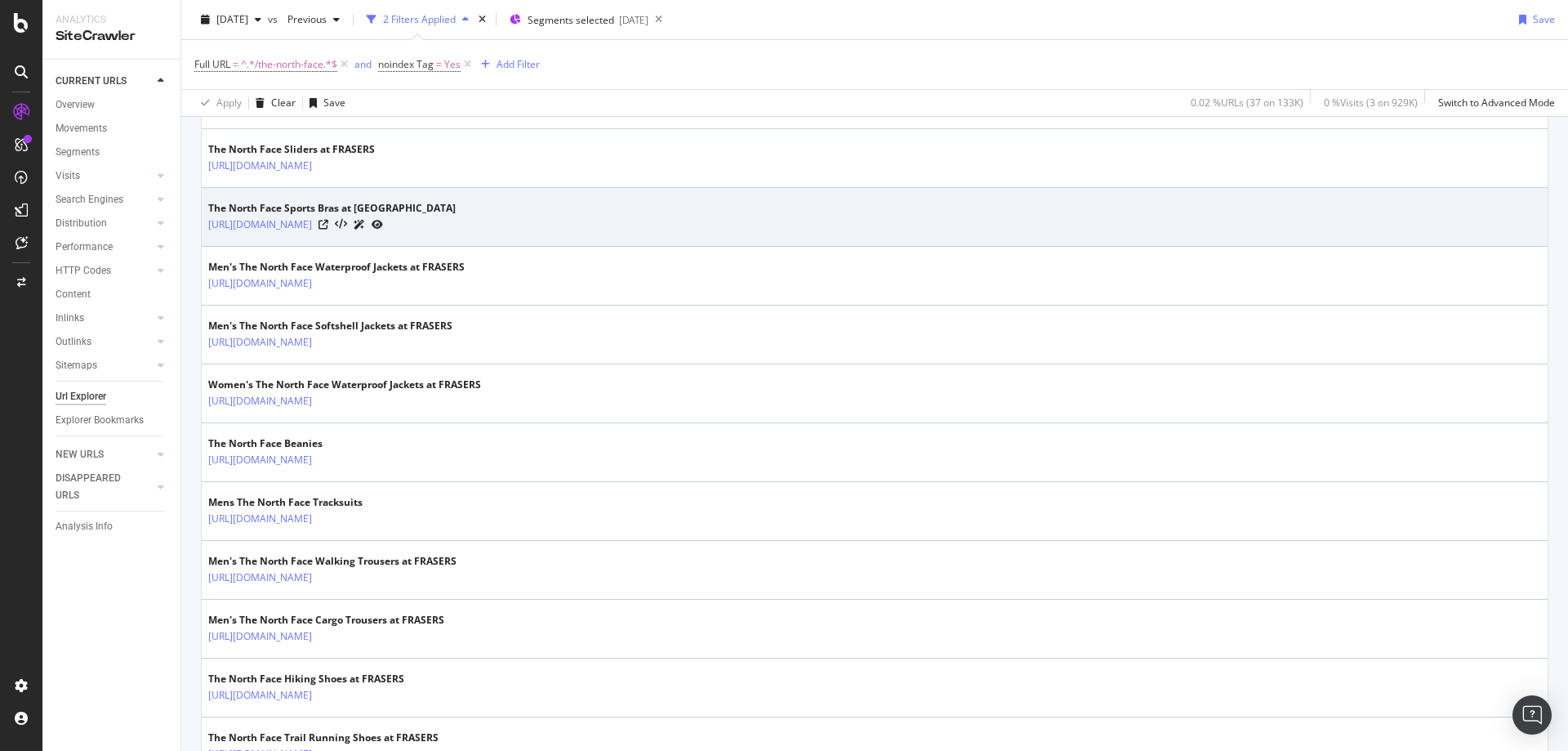
scroll to position [1290, 0]
click at [328, 224] on icon at bounding box center [323, 224] width 10 height 10
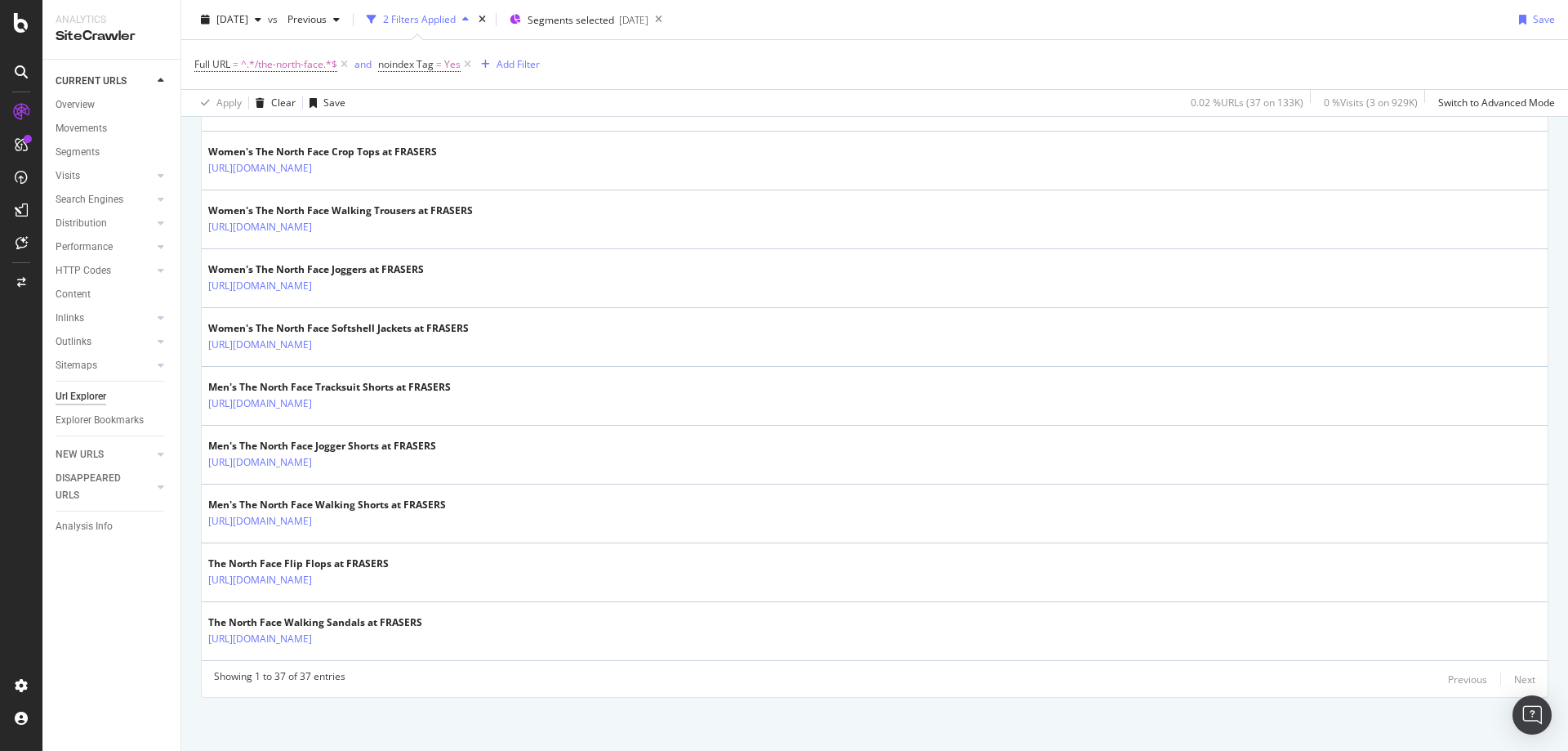
scroll to position [2056, 0]
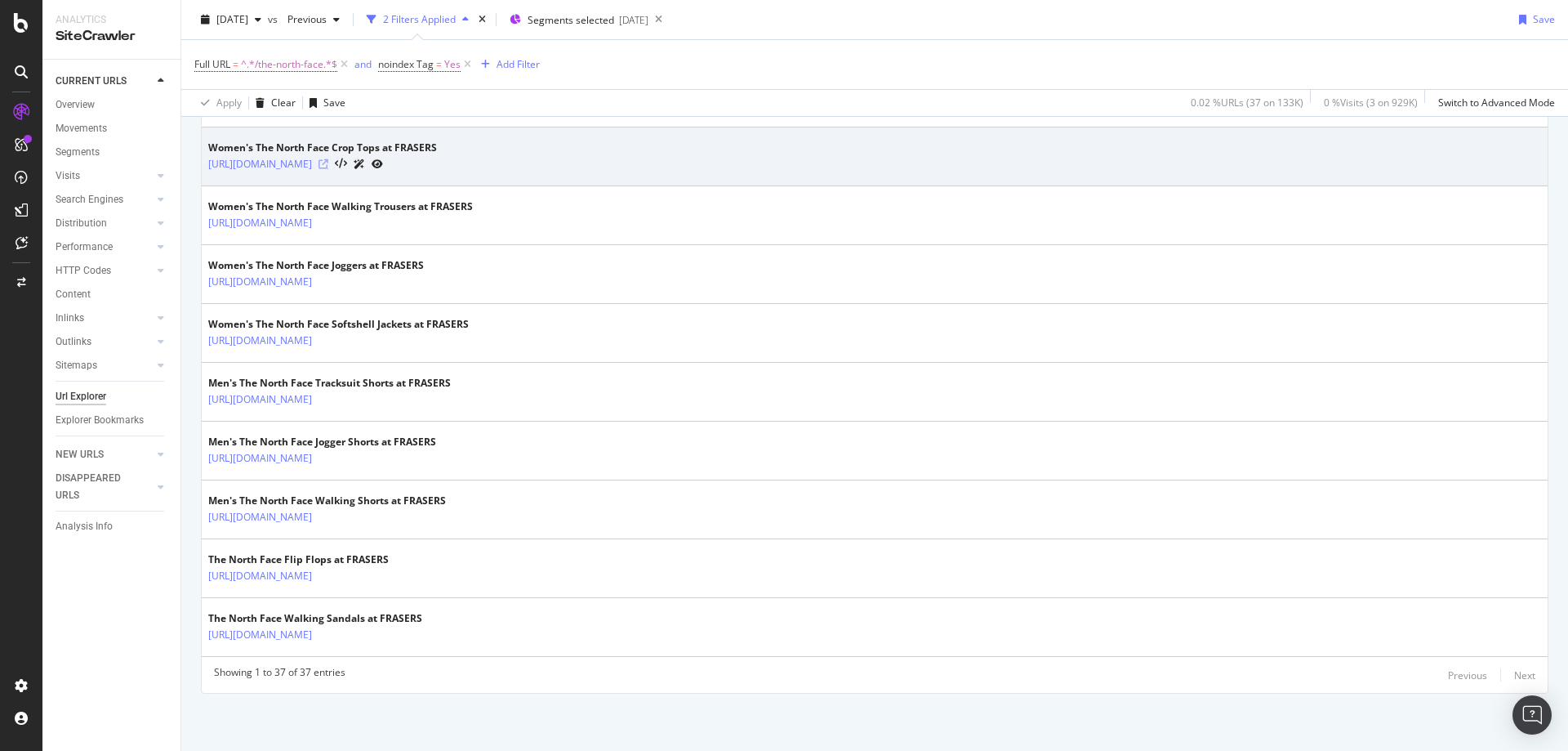
click at [328, 160] on icon at bounding box center [323, 164] width 10 height 10
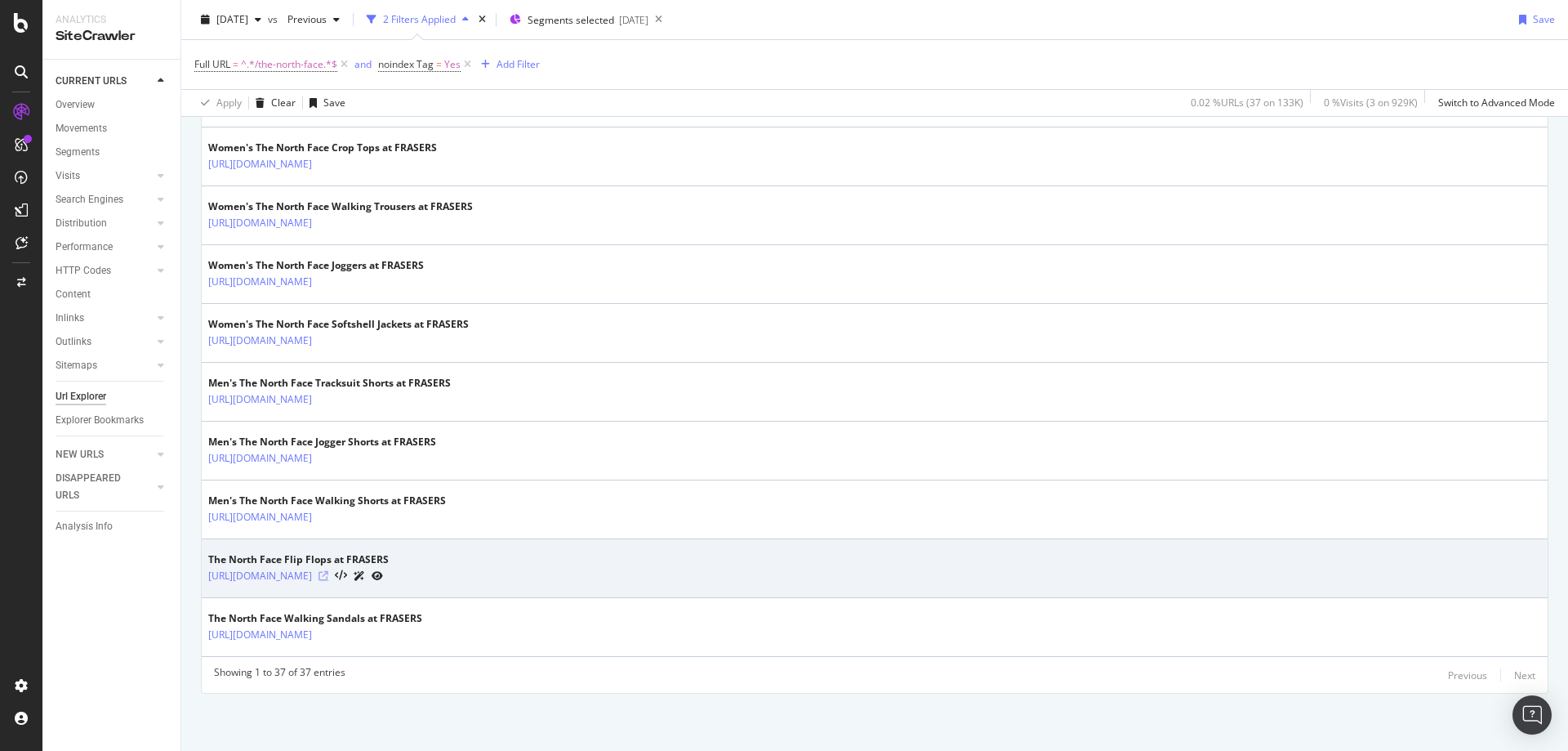
click at [328, 573] on icon at bounding box center [323, 577] width 10 height 10
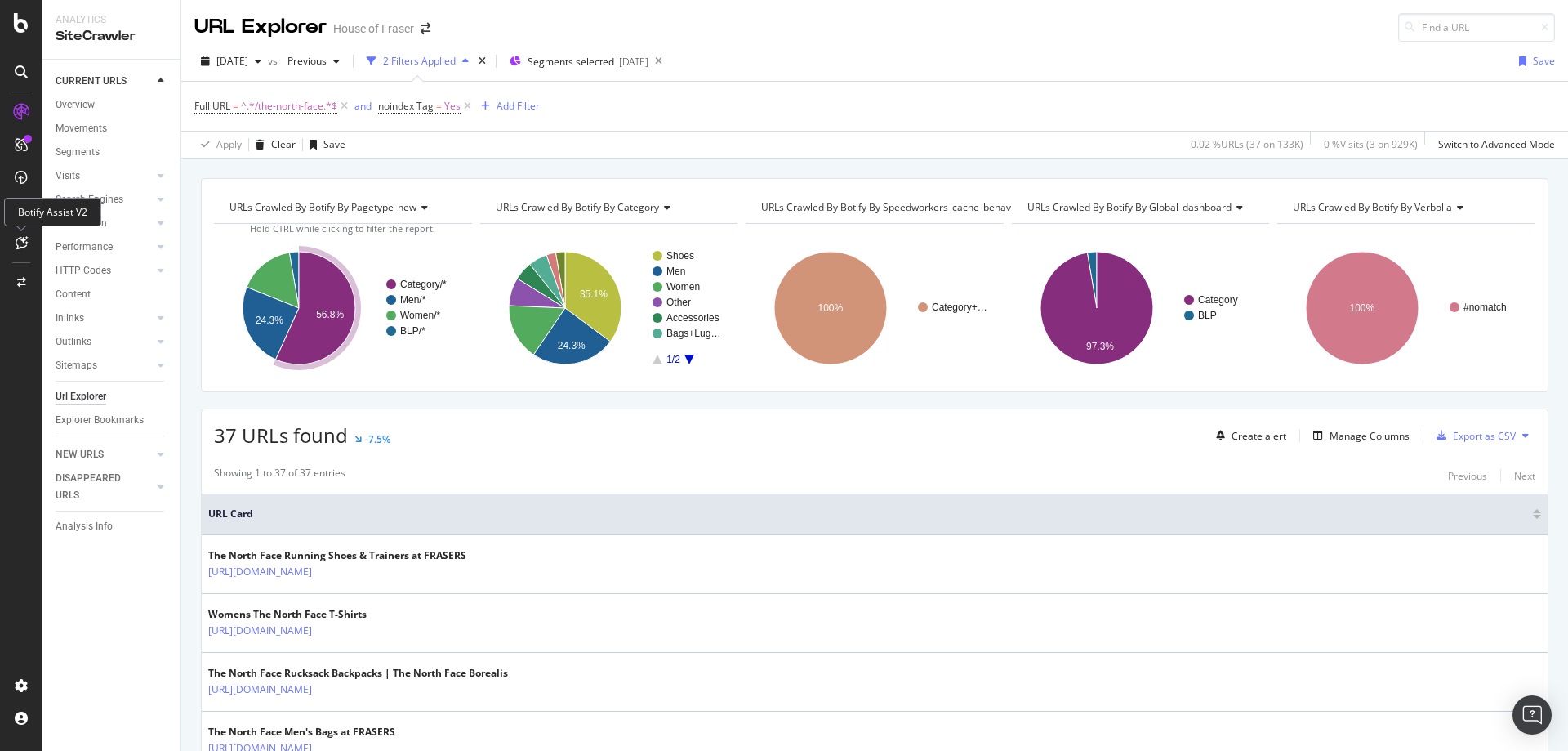
click at [23, 241] on icon at bounding box center [21, 242] width 12 height 13
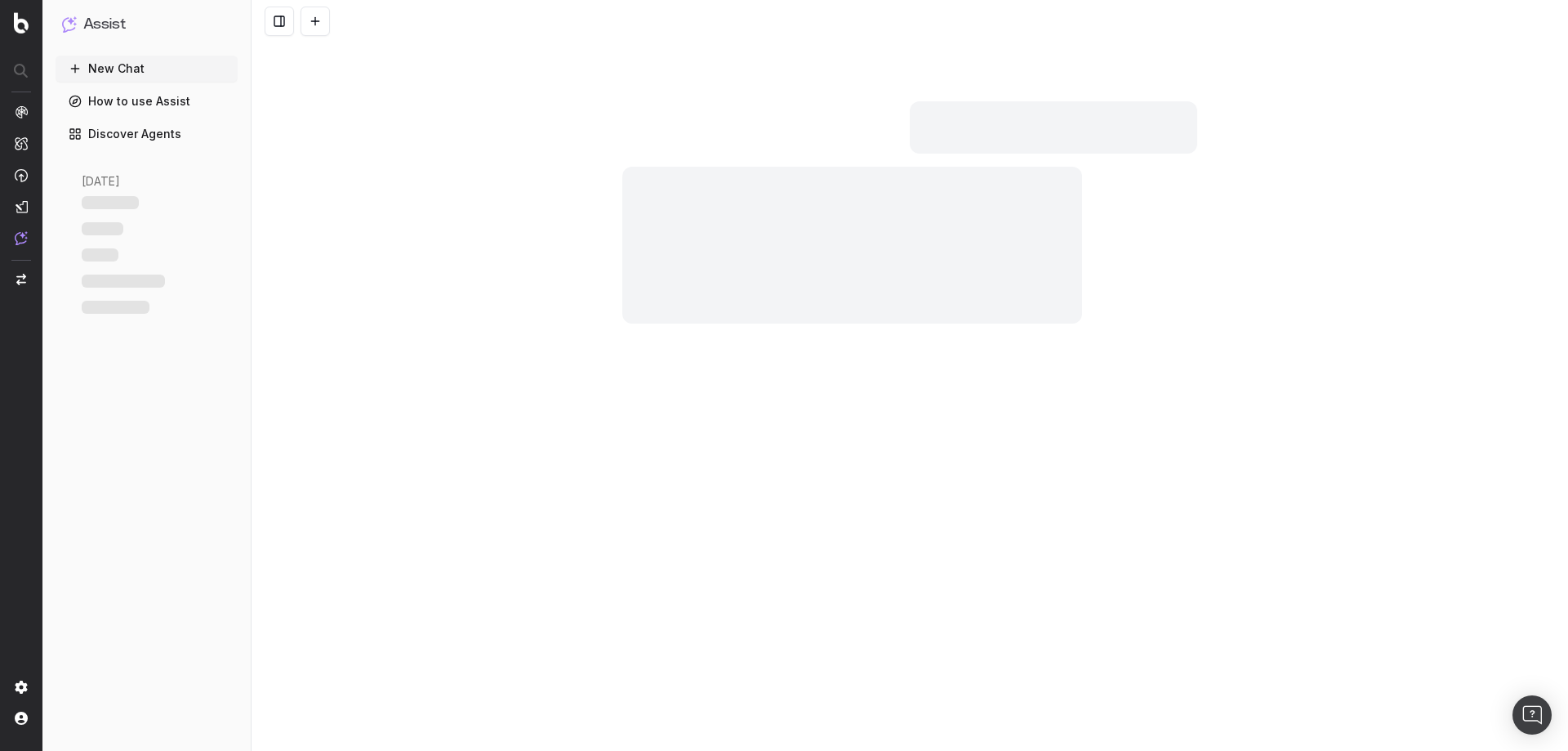
click at [93, 70] on button "New Chat" at bounding box center [146, 69] width 182 height 26
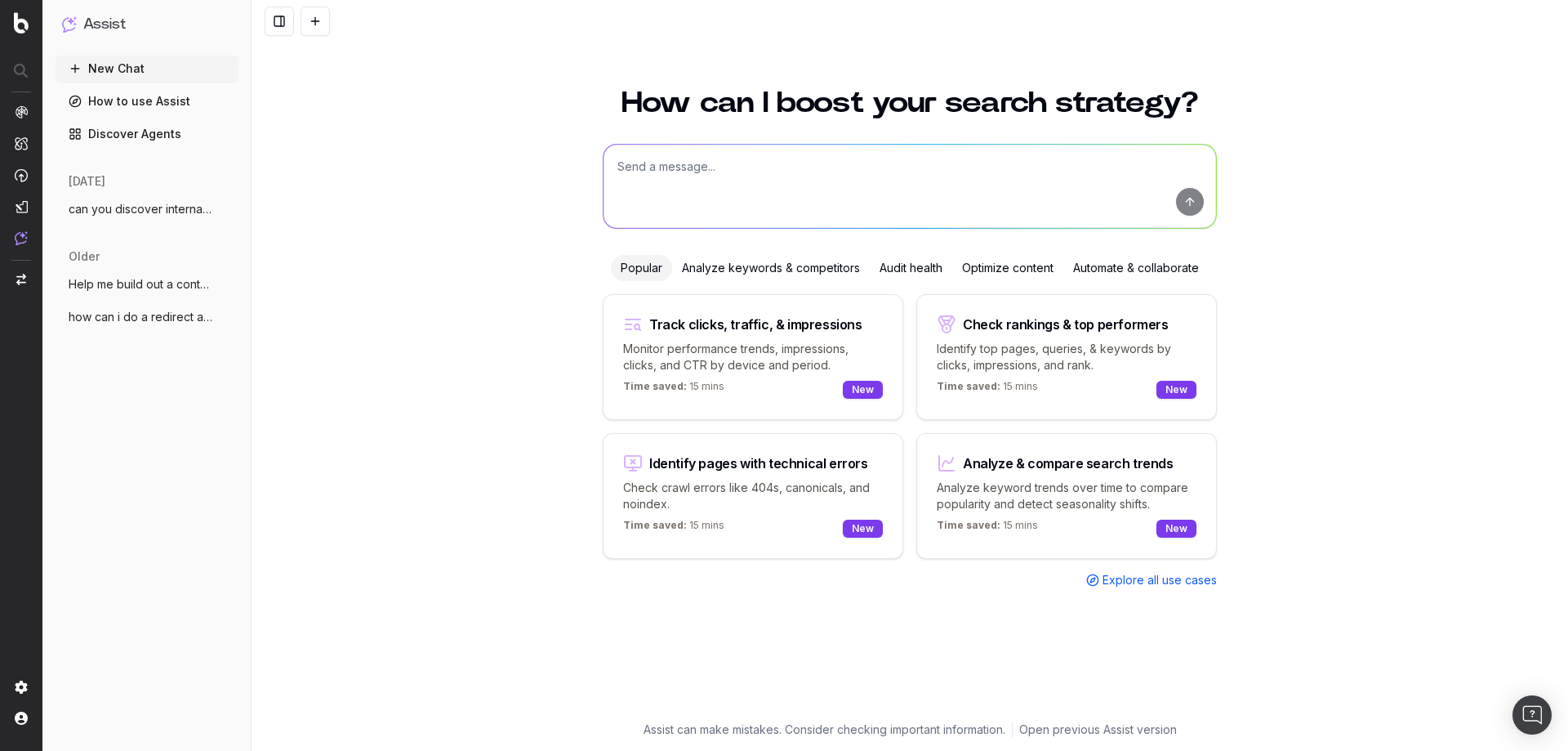
click at [660, 185] on textarea at bounding box center [910, 186] width 613 height 83
type textarea "is there search volume for cp company hats or relating terms?"
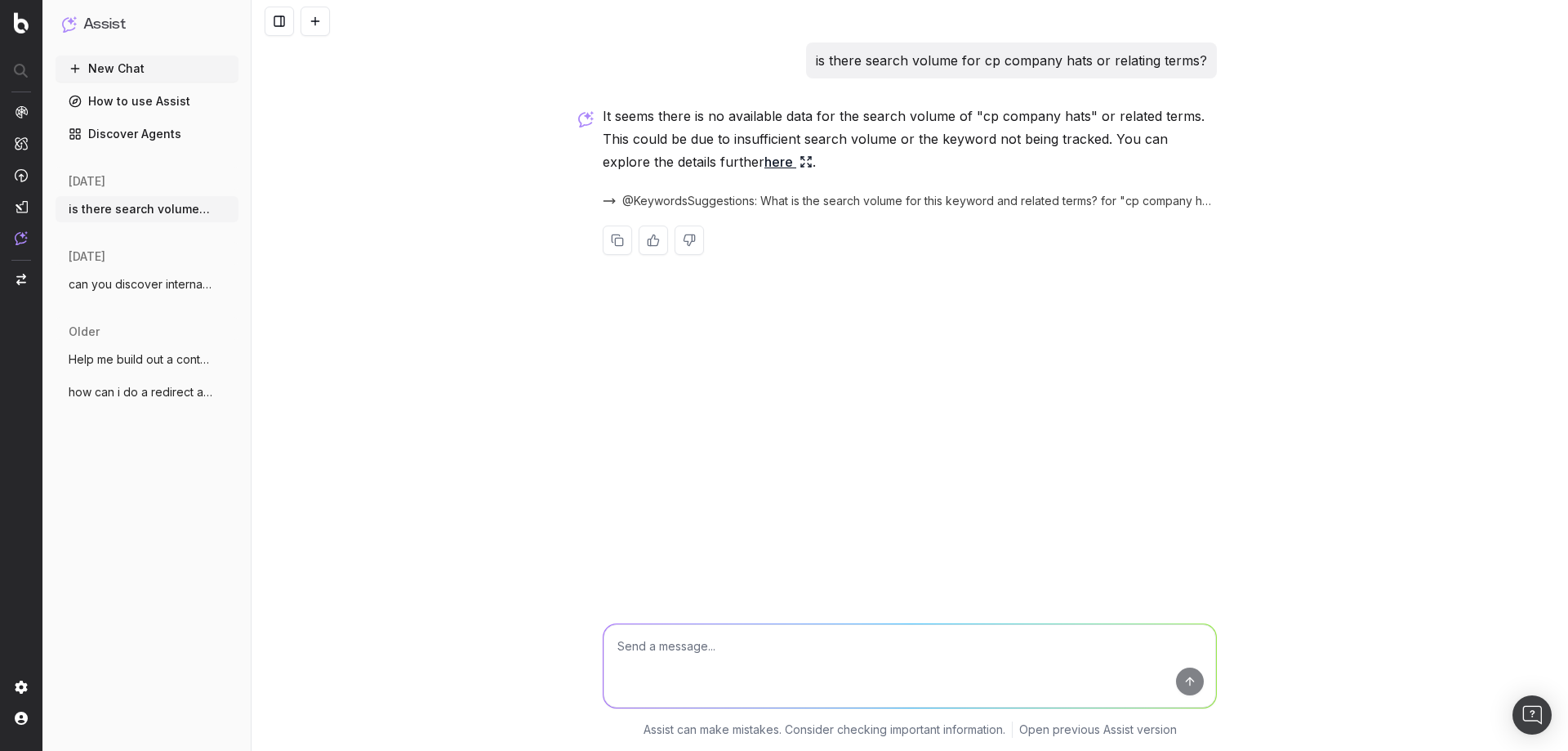
click at [765, 163] on link "here" at bounding box center [789, 162] width 48 height 23
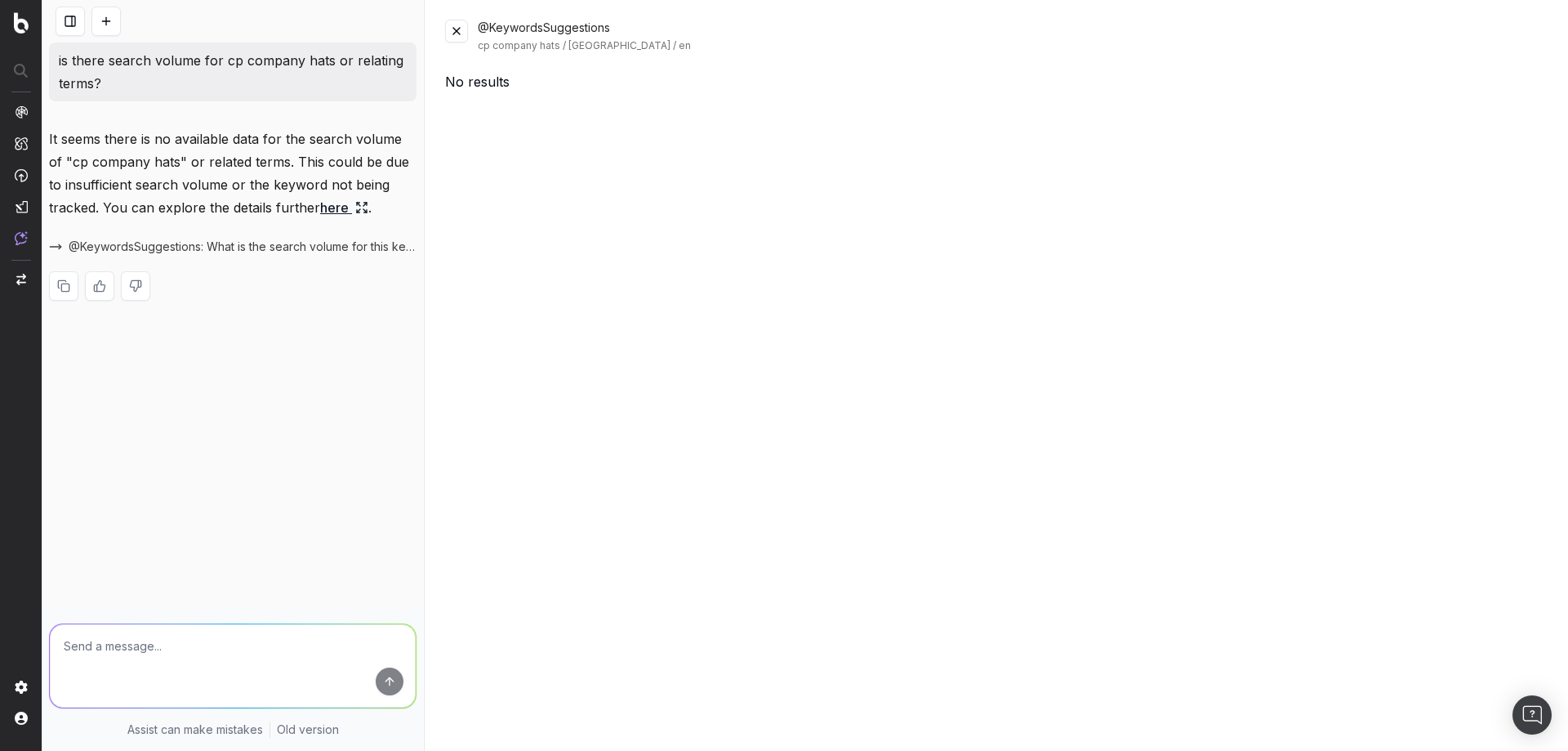
click at [460, 23] on button at bounding box center [456, 30] width 23 height 23
